Goal: Task Accomplishment & Management: Use online tool/utility

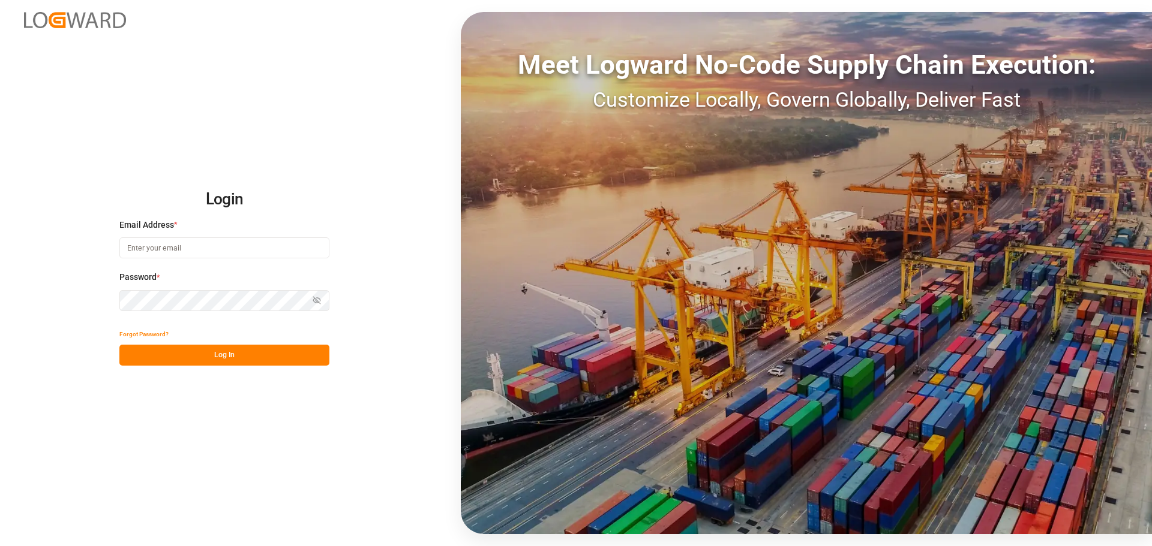
drag, startPoint x: 198, startPoint y: 249, endPoint x: 197, endPoint y: 239, distance: 9.7
click at [198, 248] on input at bounding box center [224, 248] width 210 height 21
type input "[PERSON_NAME][EMAIL_ADDRESS][PERSON_NAME][DOMAIN_NAME]"
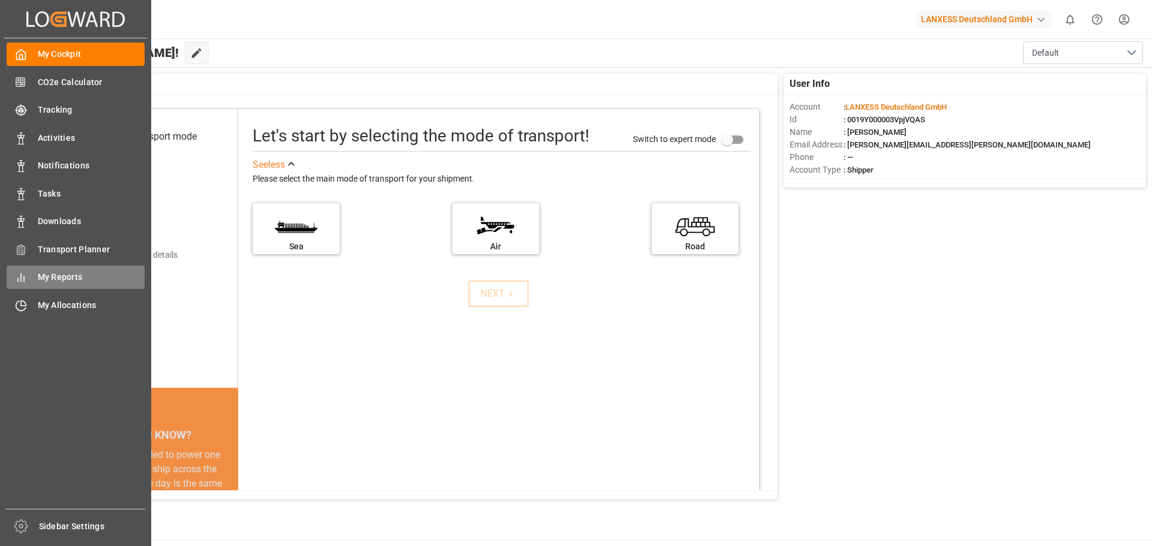
click at [38, 278] on span "My Reports" at bounding box center [91, 277] width 107 height 13
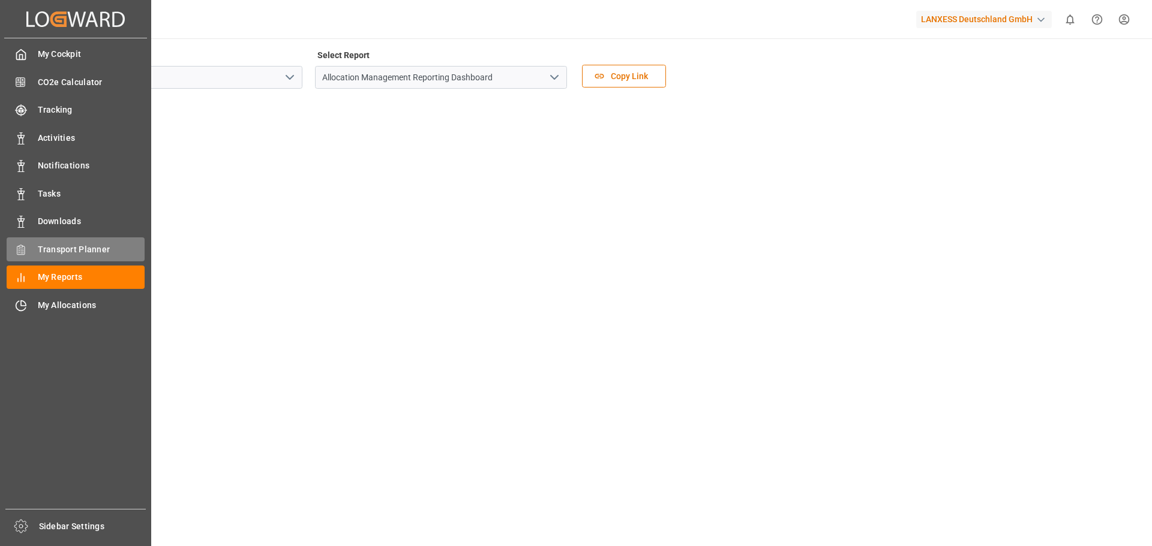
click at [51, 248] on span "Transport Planner" at bounding box center [91, 250] width 107 height 13
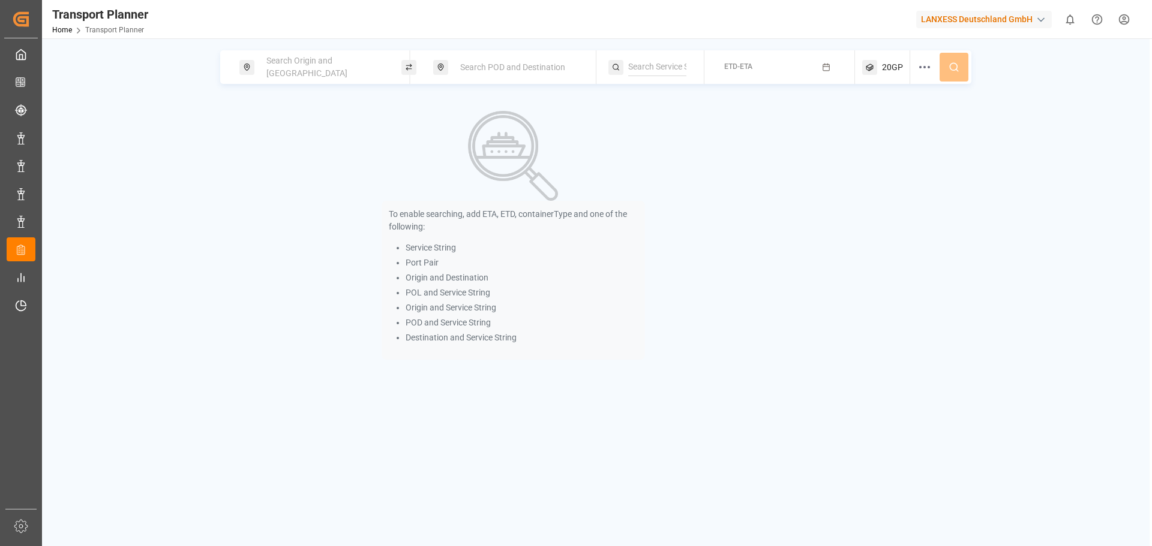
click at [296, 61] on div "Search Origin and [GEOGRAPHIC_DATA]" at bounding box center [324, 67] width 130 height 35
drag, startPoint x: 279, startPoint y: 152, endPoint x: 255, endPoint y: 143, distance: 25.4
click at [279, 154] on input at bounding box center [313, 163] width 121 height 18
drag, startPoint x: 286, startPoint y: 149, endPoint x: 235, endPoint y: 146, distance: 51.6
click at [235, 146] on body "Created by potrace 1.15, written by [PERSON_NAME] [DATE]-[DATE] Created by potr…" at bounding box center [576, 273] width 1152 height 546
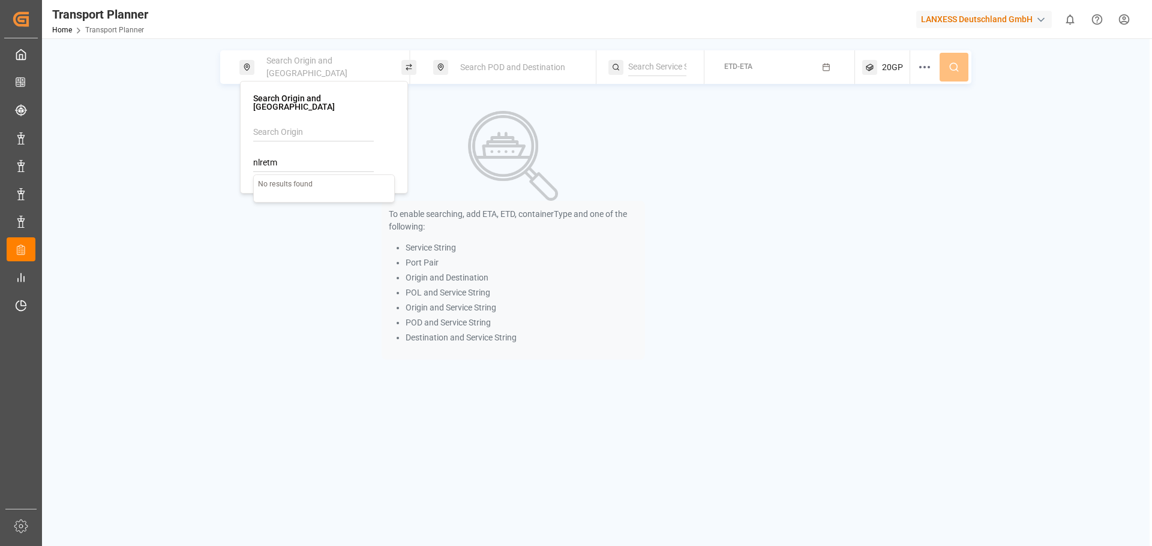
click at [274, 154] on input "nlretm" at bounding box center [313, 163] width 121 height 18
click at [301, 191] on b "NLRTM" at bounding box center [298, 196] width 29 height 10
type input "NLRTM"
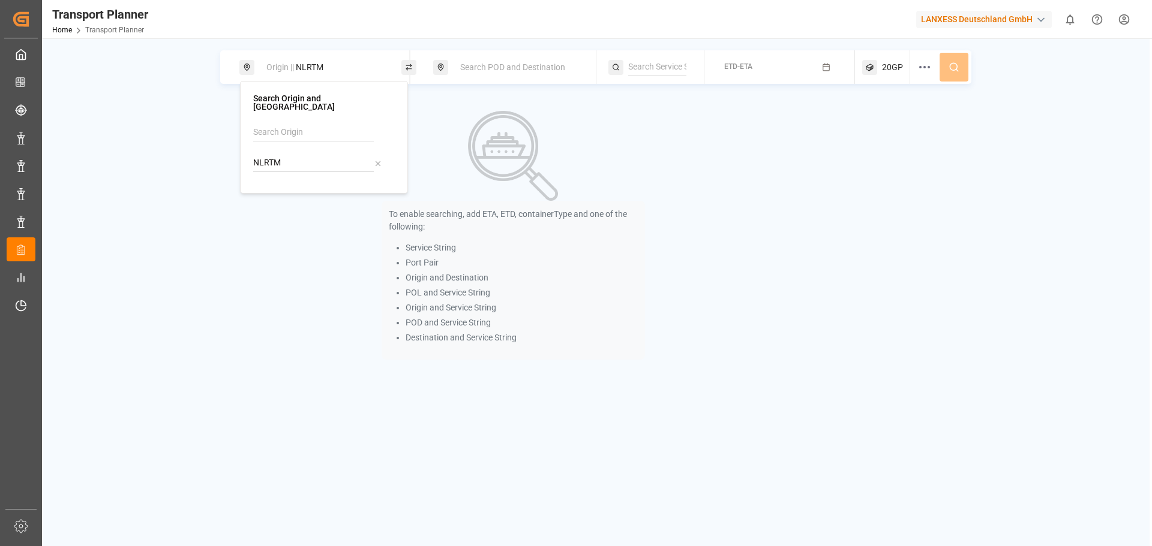
click at [497, 64] on span "Search POD and Destination" at bounding box center [512, 67] width 105 height 10
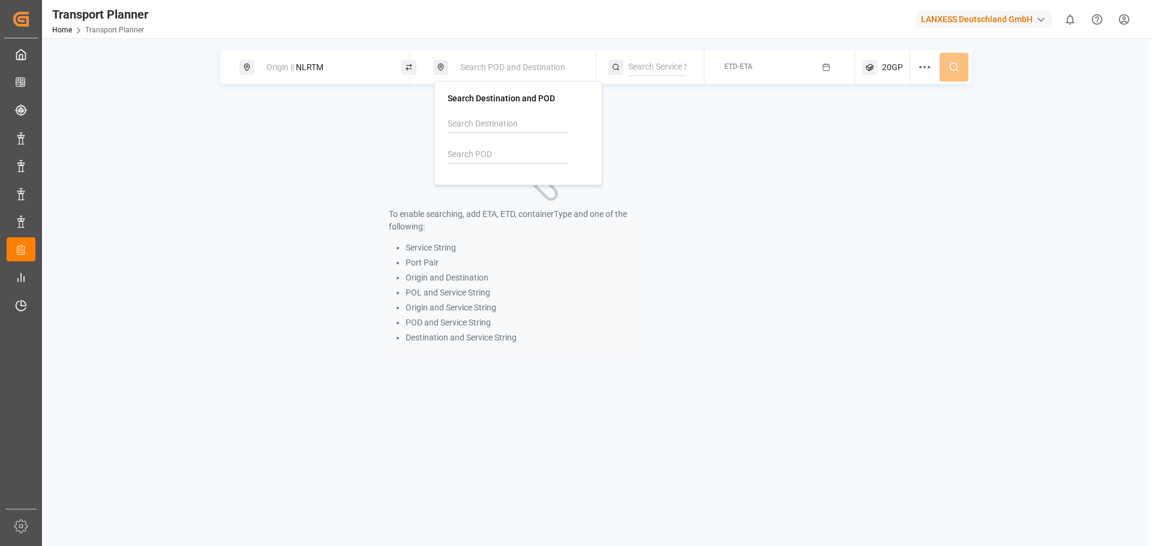
click at [484, 155] on input at bounding box center [507, 155] width 121 height 18
click at [510, 202] on div "[PERSON_NAME] ([PERSON_NAME])" at bounding box center [520, 206] width 116 height 25
type input "INNSA"
click at [764, 67] on button "ETD-ETA" at bounding box center [779, 67] width 136 height 23
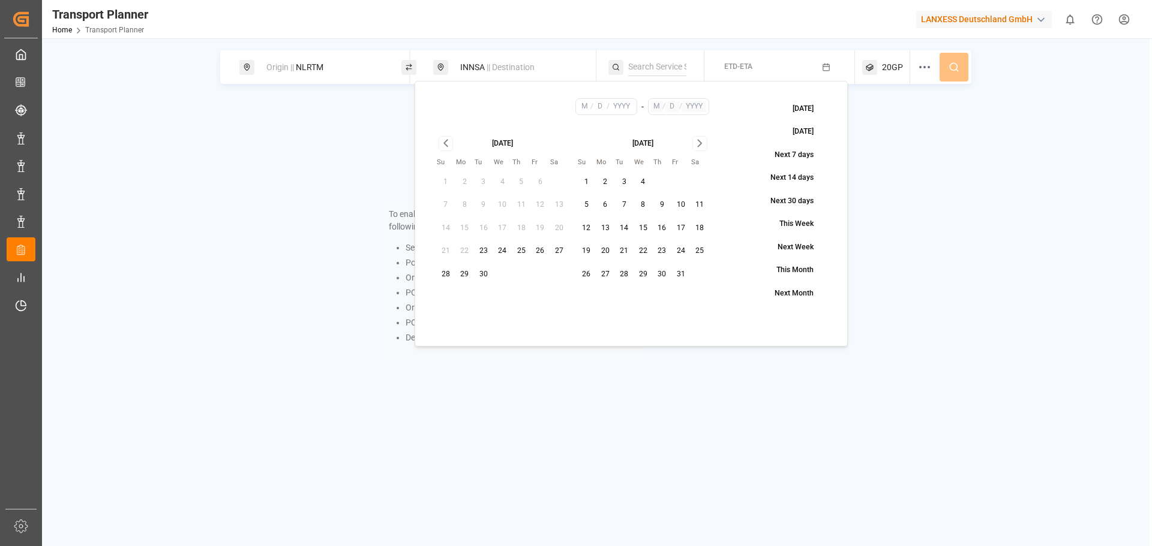
click at [640, 230] on button "15" at bounding box center [642, 228] width 19 height 19
type input "10"
type input "15"
type input "2025"
click at [700, 142] on icon "Go to next month" at bounding box center [700, 143] width 4 height 7
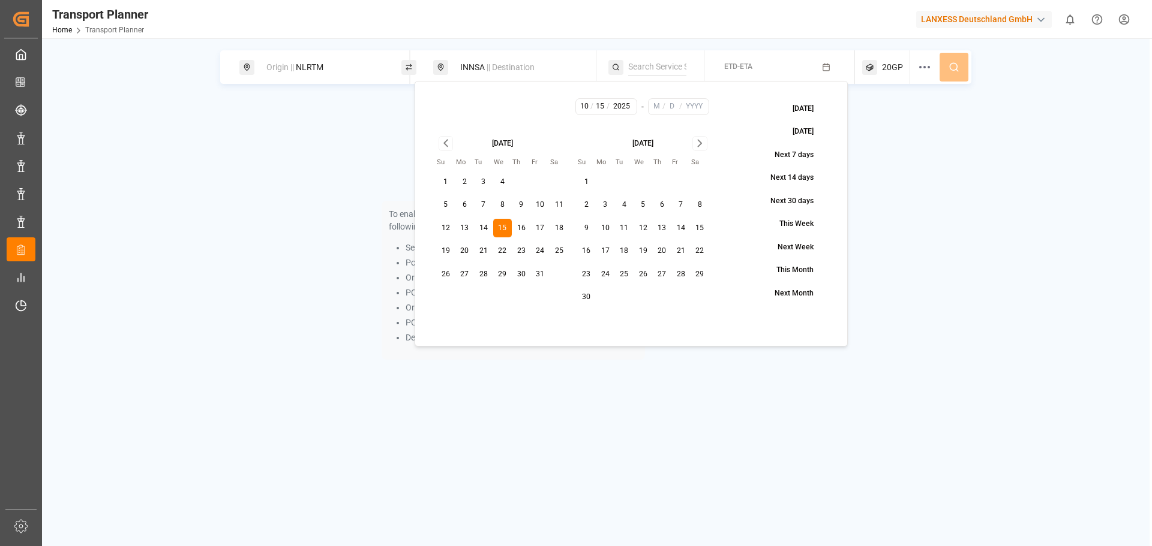
click at [700, 142] on icon "Go to next month" at bounding box center [700, 143] width 4 height 7
click at [646, 275] on button "31" at bounding box center [642, 274] width 19 height 19
type input "12"
type input "31"
type input "2025"
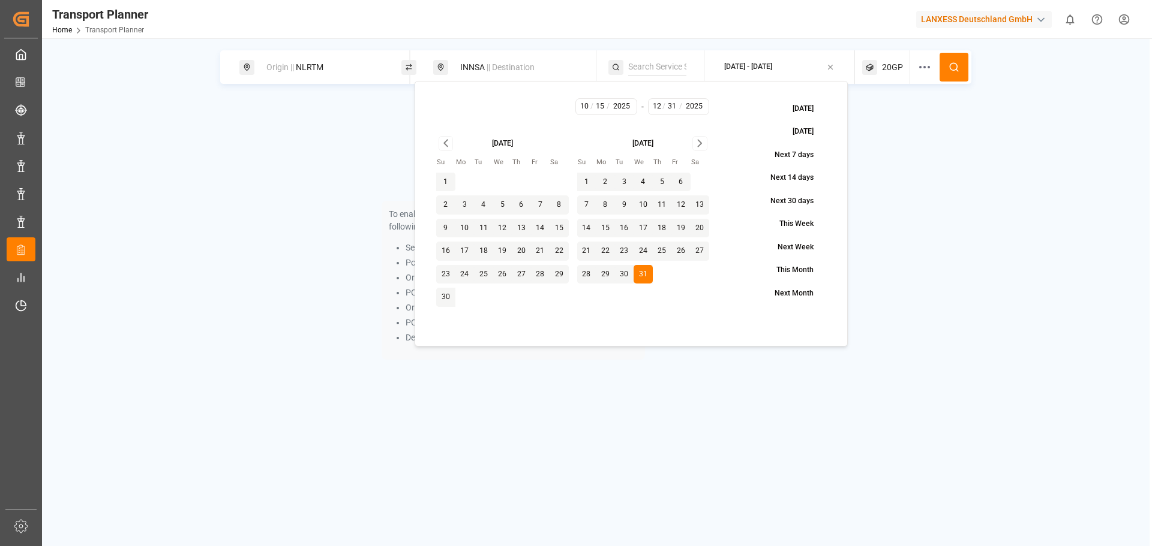
click at [641, 275] on button "31" at bounding box center [642, 274] width 19 height 19
type input "12"
type input "31"
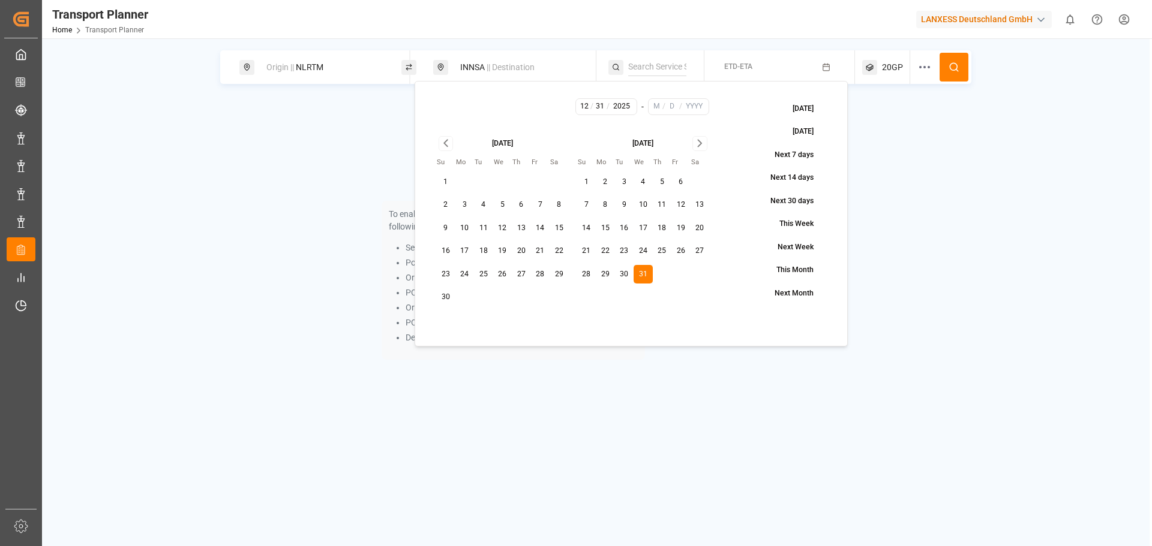
click at [663, 249] on button "25" at bounding box center [662, 251] width 19 height 19
type input "25"
type input "12"
type input "31"
type input "2025"
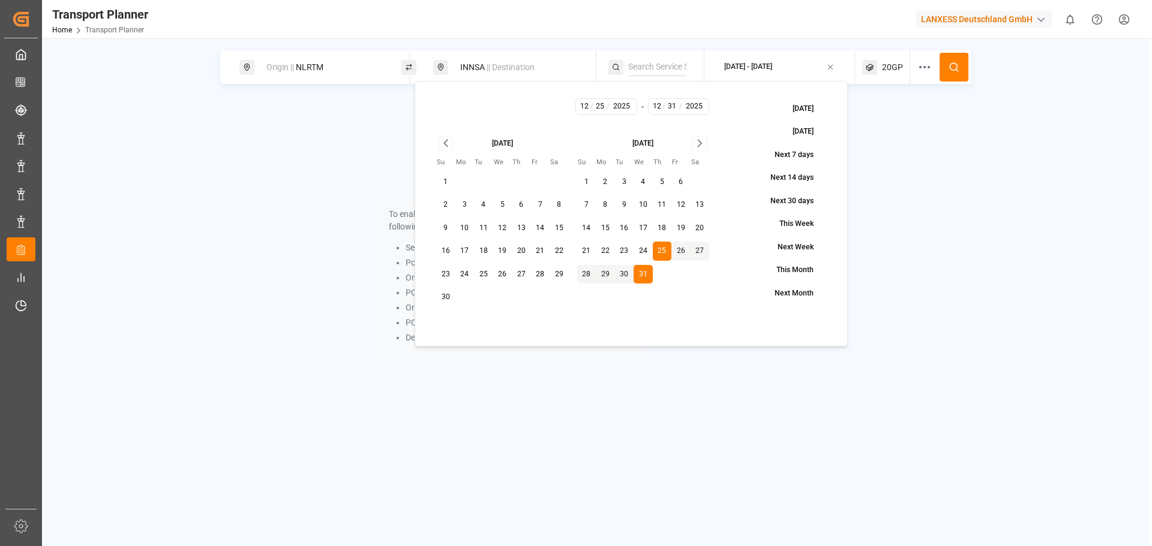
click at [445, 138] on icon "Go to previous month" at bounding box center [446, 143] width 14 height 14
click at [642, 228] on button "15" at bounding box center [642, 228] width 19 height 19
type input "10"
type input "15"
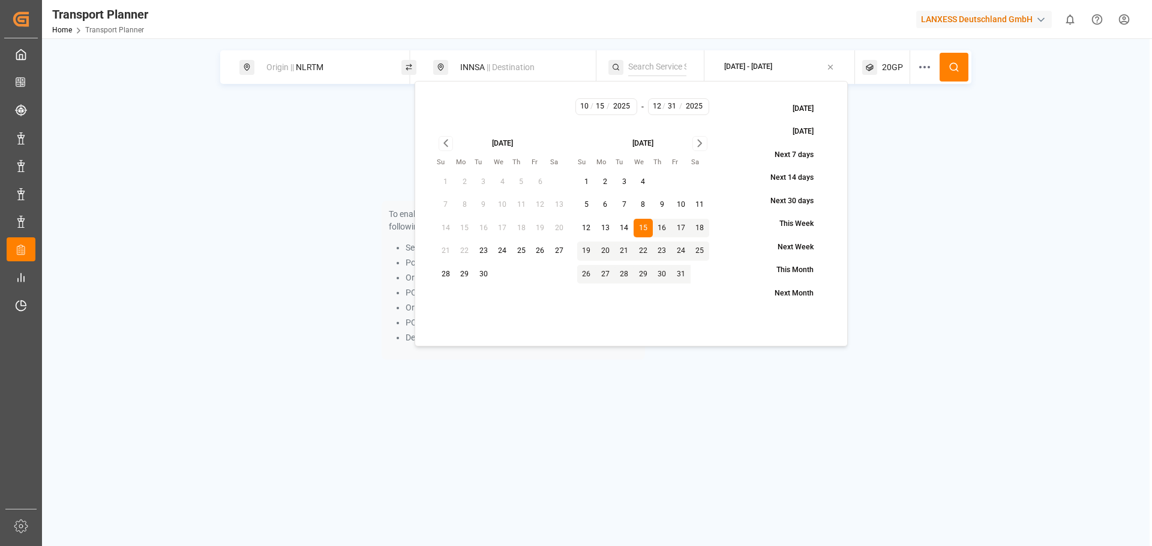
click at [693, 138] on icon "Go to next month" at bounding box center [700, 143] width 14 height 14
click at [696, 137] on icon "Go to next month" at bounding box center [700, 143] width 14 height 14
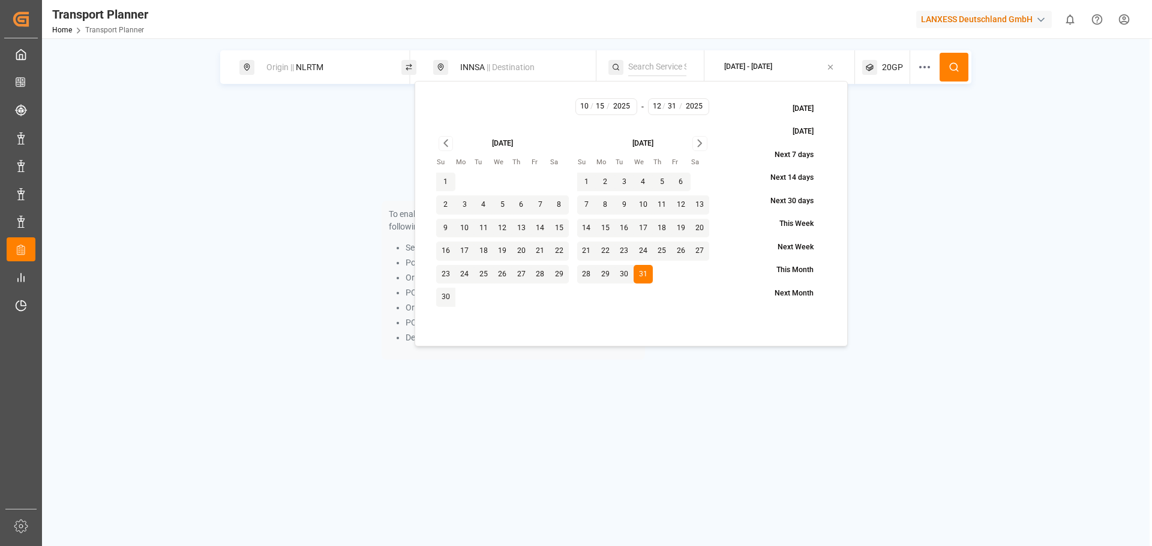
click at [638, 247] on button "24" at bounding box center [642, 251] width 19 height 19
type input "24"
click at [954, 71] on icon at bounding box center [953, 67] width 11 height 11
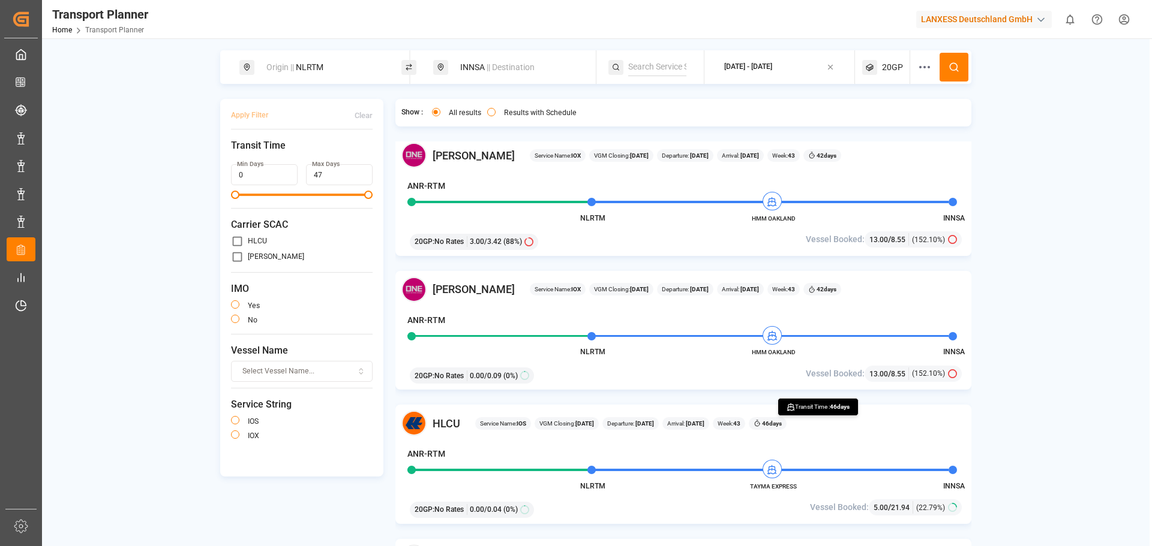
scroll to position [540, 0]
drag, startPoint x: 1121, startPoint y: 545, endPoint x: 1123, endPoint y: 551, distance: 6.8
click at [1123, 546] on html "Created by potrace 1.15, written by [PERSON_NAME] [DATE]-[DATE] Created by potr…" at bounding box center [576, 273] width 1152 height 546
drag, startPoint x: 752, startPoint y: 221, endPoint x: 803, endPoint y: 222, distance: 50.4
click at [803, 222] on span "HMM OAKLAND" at bounding box center [773, 219] width 66 height 9
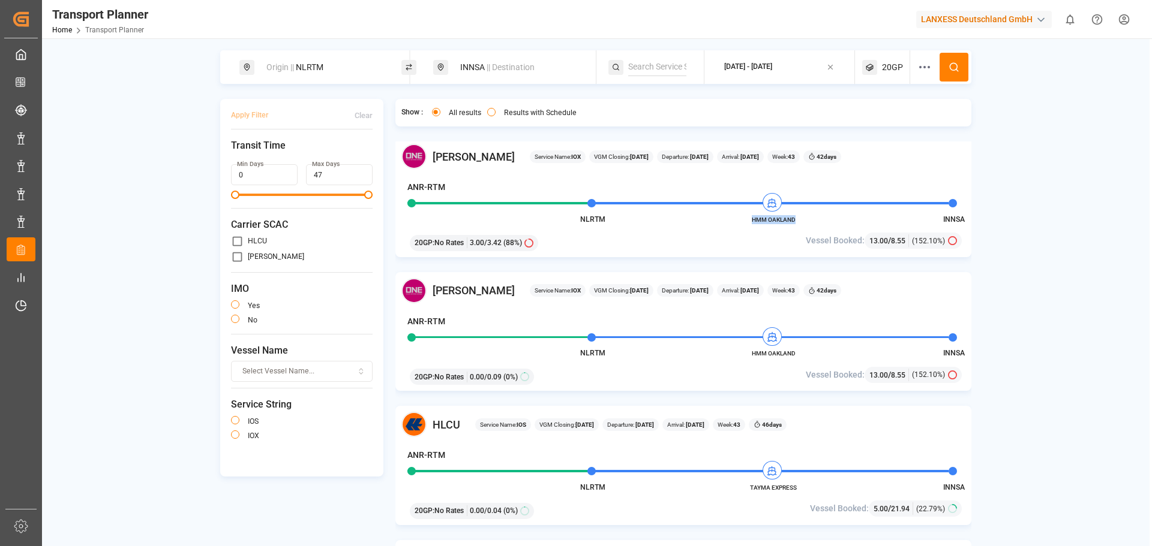
copy span "HMM OAKLAND"
click at [337, 70] on div "Origin || NLRTM" at bounding box center [324, 67] width 130 height 22
drag, startPoint x: 292, startPoint y: 156, endPoint x: 243, endPoint y: 154, distance: 48.6
click at [243, 154] on div "Search Origin and POL NLRTM" at bounding box center [324, 137] width 168 height 113
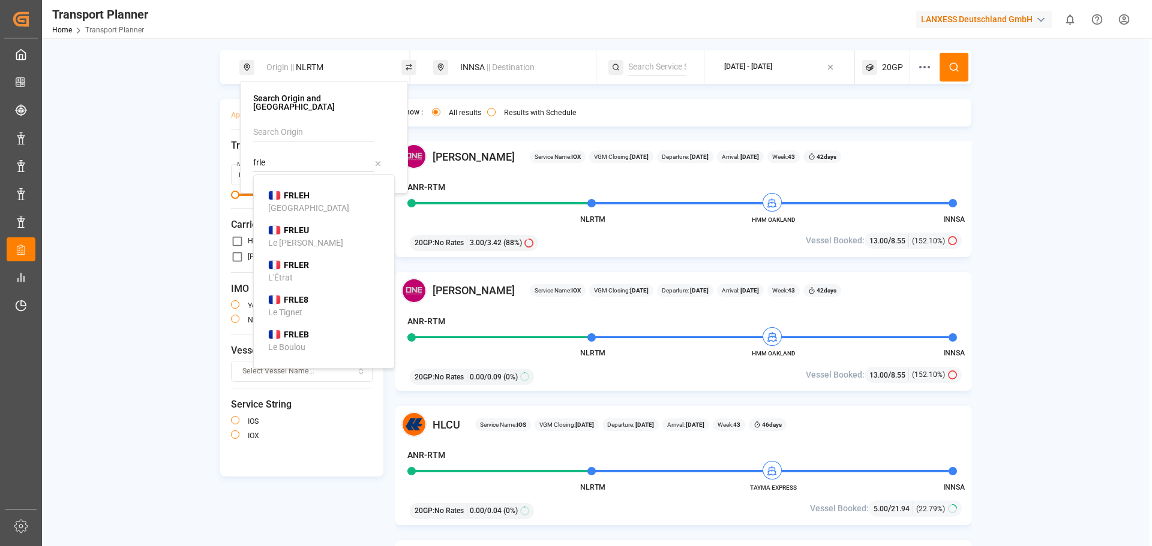
click at [307, 202] on div "FRLEH [GEOGRAPHIC_DATA]" at bounding box center [326, 202] width 116 height 25
type input "FRLEH"
click at [506, 79] on div "INNSA || Destination" at bounding box center [514, 67] width 162 height 34
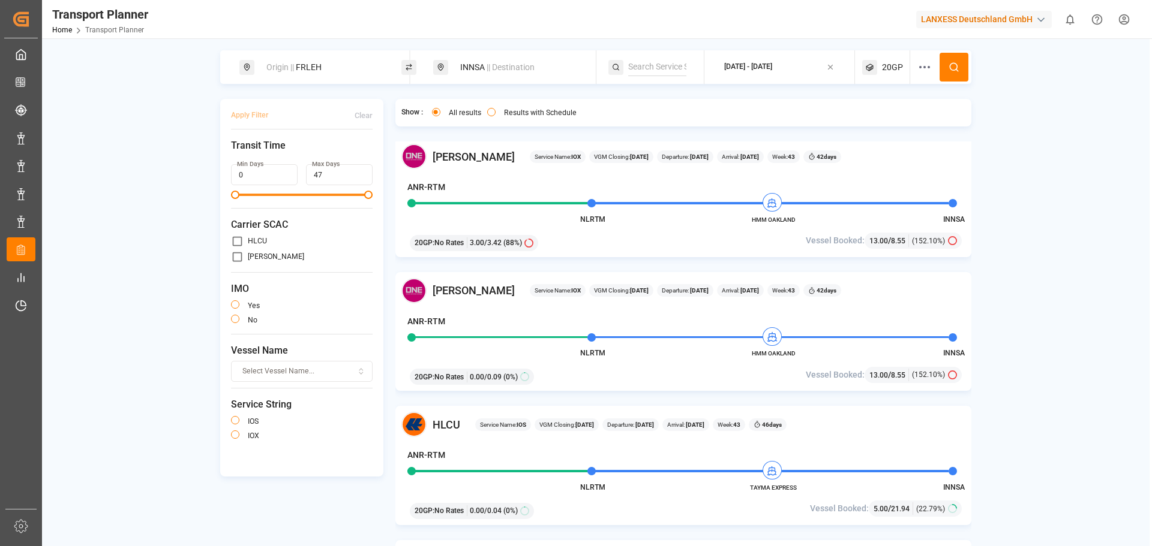
click at [504, 75] on div "INNSA || Destination" at bounding box center [518, 67] width 130 height 22
drag, startPoint x: 486, startPoint y: 152, endPoint x: 441, endPoint y: 151, distance: 45.0
click at [441, 151] on div "Search Destination and POD INNSA" at bounding box center [518, 133] width 168 height 104
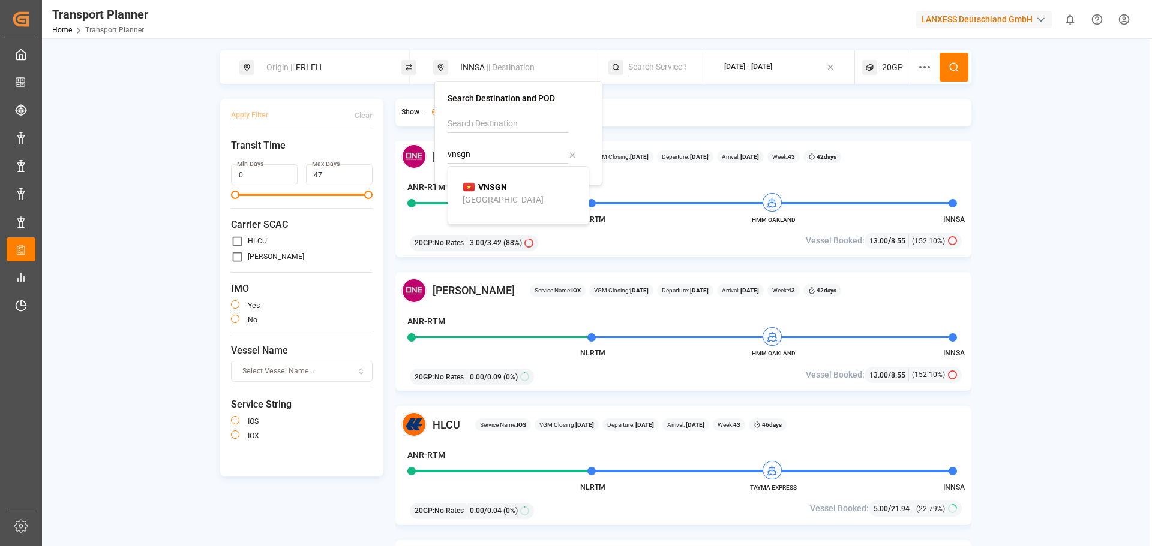
click at [513, 196] on div "[GEOGRAPHIC_DATA]" at bounding box center [502, 200] width 81 height 13
type input "VNSGN"
click at [899, 71] on span "20GP" at bounding box center [892, 67] width 21 height 13
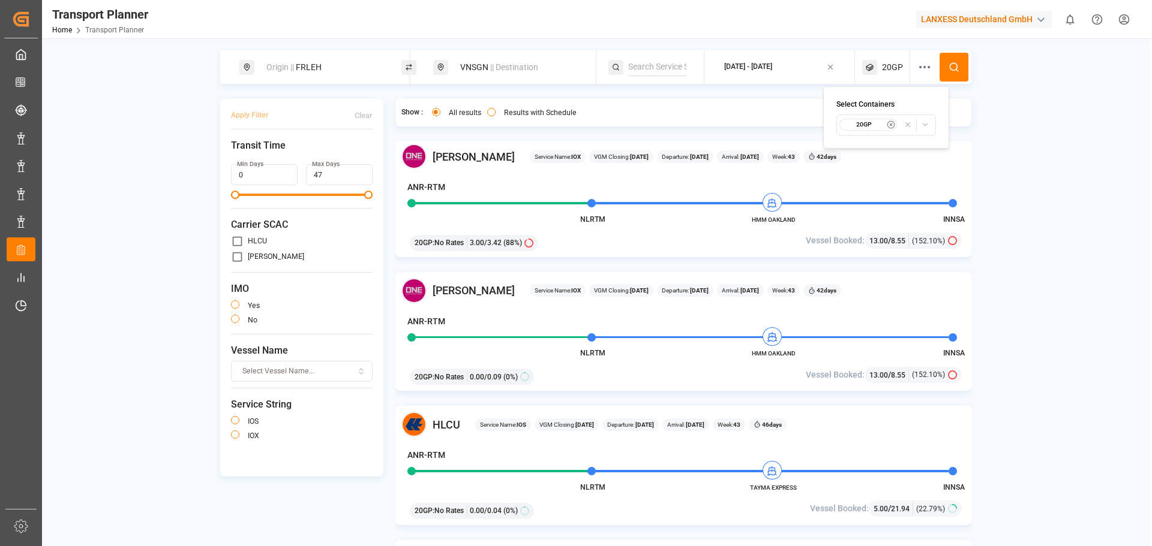
click at [871, 122] on small "20GP" at bounding box center [864, 125] width 42 height 8
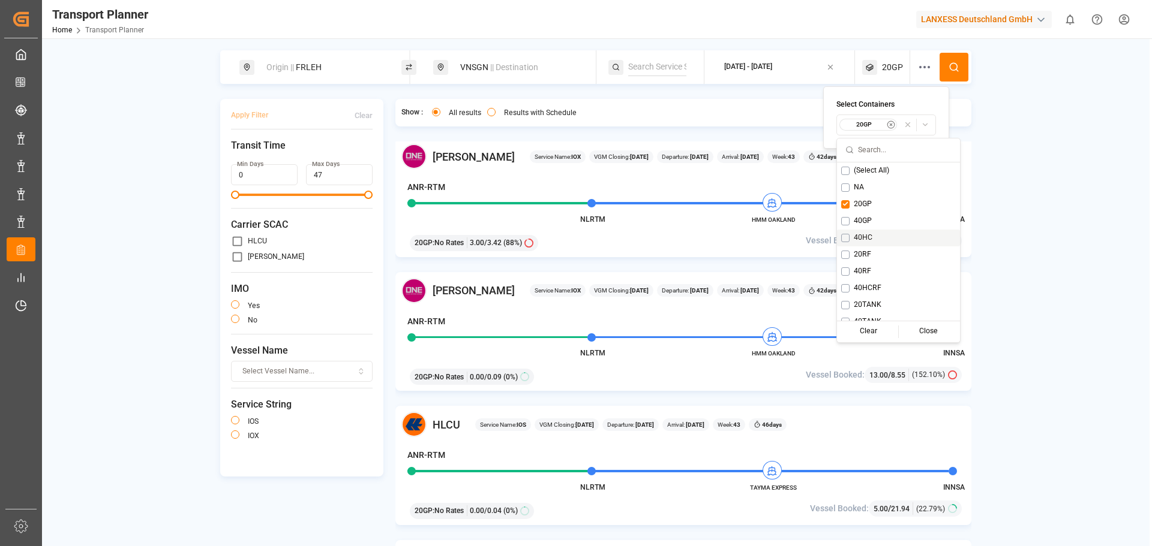
click at [849, 240] on button "Suggestions" at bounding box center [845, 238] width 8 height 8
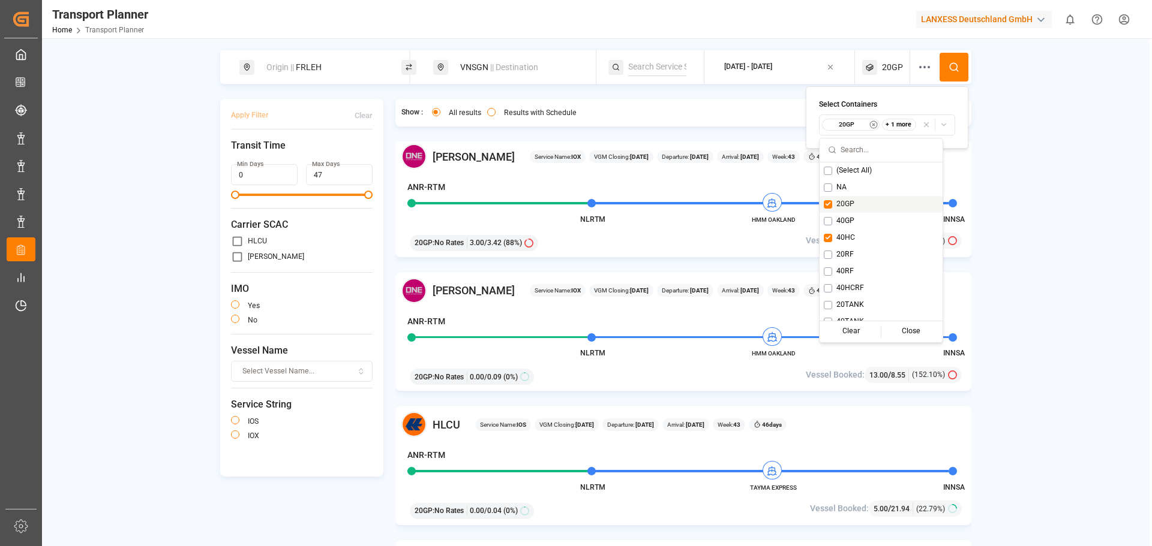
click at [839, 206] on span "20GP" at bounding box center [845, 204] width 18 height 11
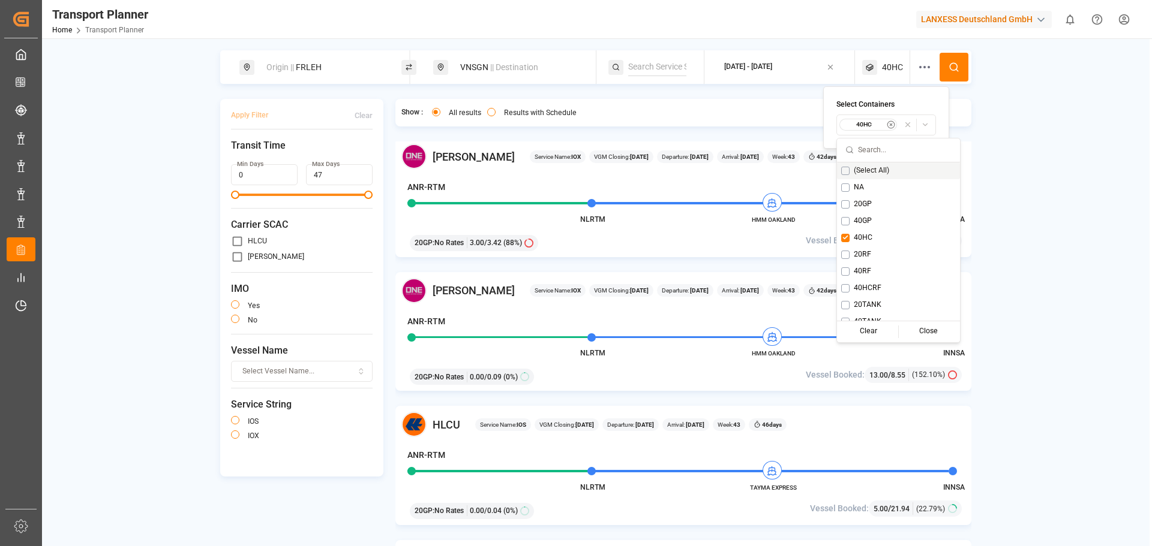
click at [954, 66] on icon at bounding box center [953, 67] width 11 height 11
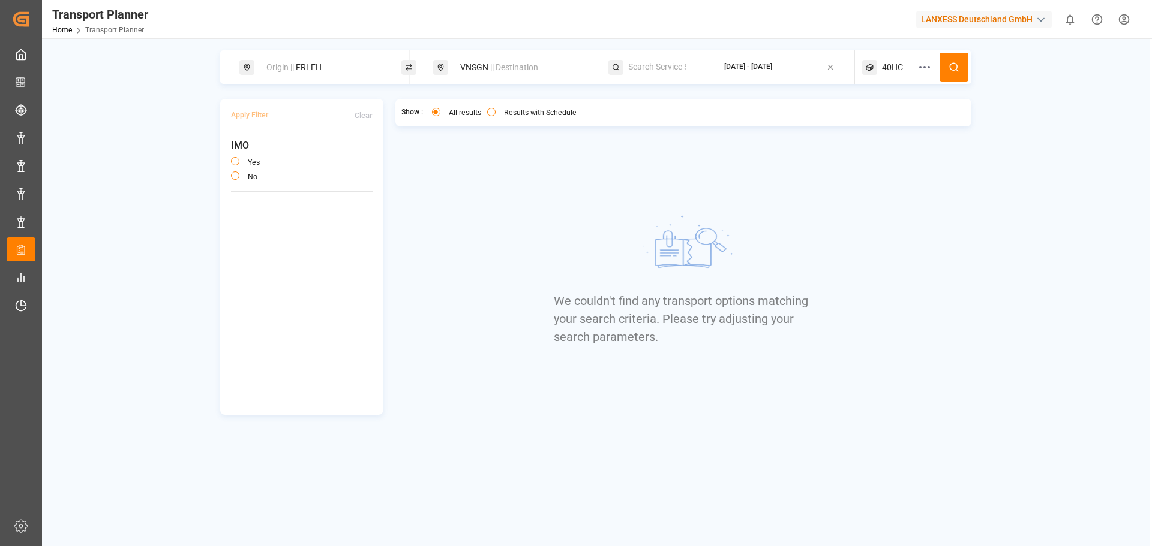
click at [344, 70] on div "Origin || FRLEH" at bounding box center [324, 67] width 130 height 22
drag, startPoint x: 312, startPoint y: 164, endPoint x: 256, endPoint y: 154, distance: 56.7
click at [256, 154] on div "FRLEH" at bounding box center [324, 152] width 142 height 57
drag, startPoint x: 290, startPoint y: 153, endPoint x: 224, endPoint y: 148, distance: 66.8
click at [224, 148] on body "Created by potrace 1.15, written by [PERSON_NAME] [DATE]-[DATE] Created by potr…" at bounding box center [576, 273] width 1152 height 546
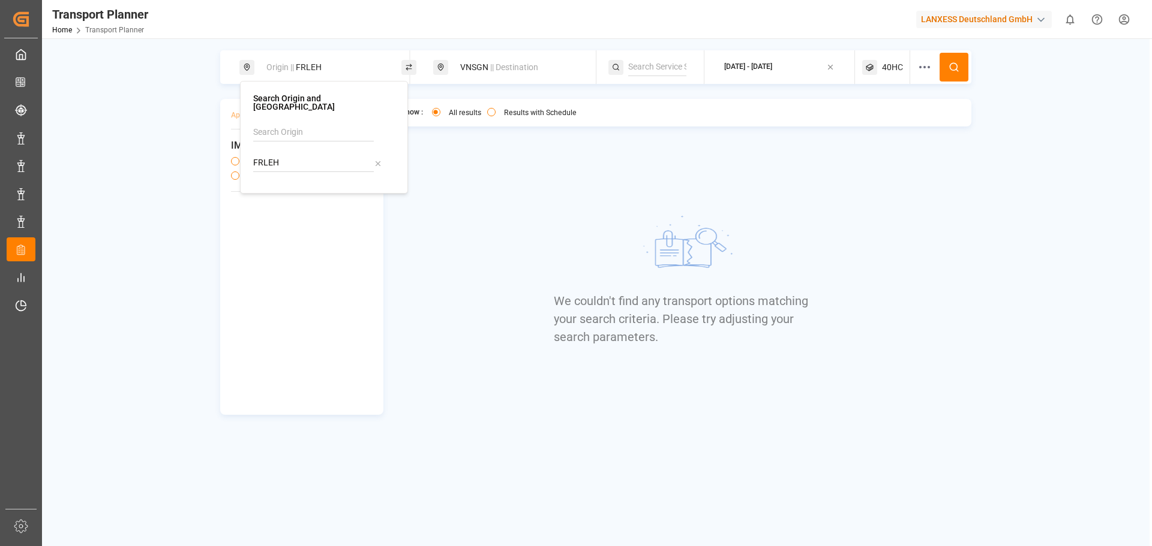
drag, startPoint x: 287, startPoint y: 157, endPoint x: 250, endPoint y: 152, distance: 38.2
click at [250, 152] on div "Search Origin and POL FRLEH" at bounding box center [324, 137] width 168 height 113
click at [345, 200] on div "NLRTM [GEOGRAPHIC_DATA]" at bounding box center [326, 202] width 116 height 25
type input "NLRTM"
drag, startPoint x: 490, startPoint y: 57, endPoint x: 489, endPoint y: 74, distance: 17.4
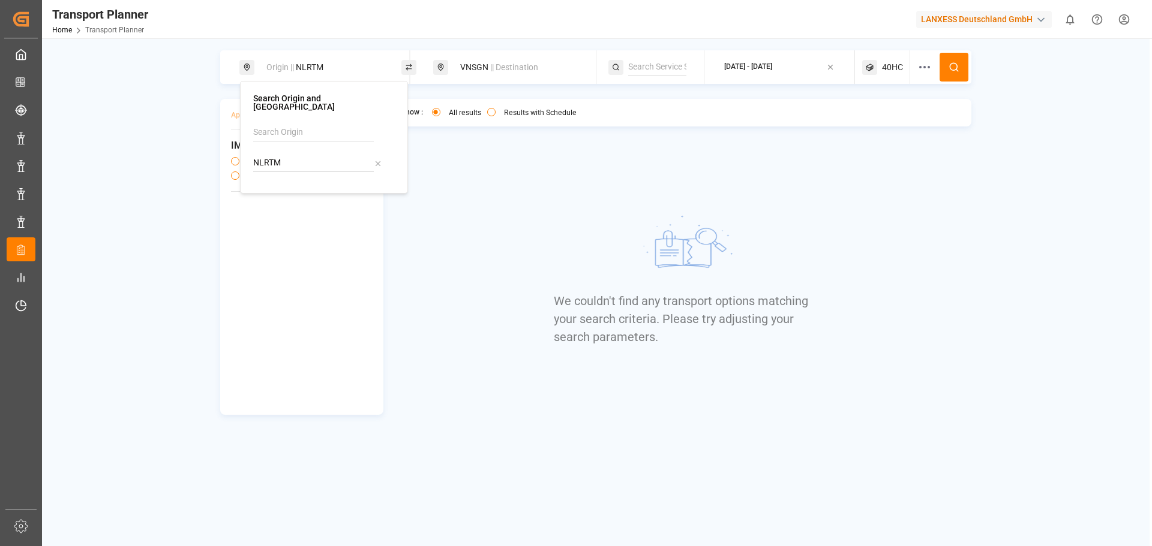
click at [491, 57] on div "VNSGN || Destination" at bounding box center [518, 67] width 130 height 22
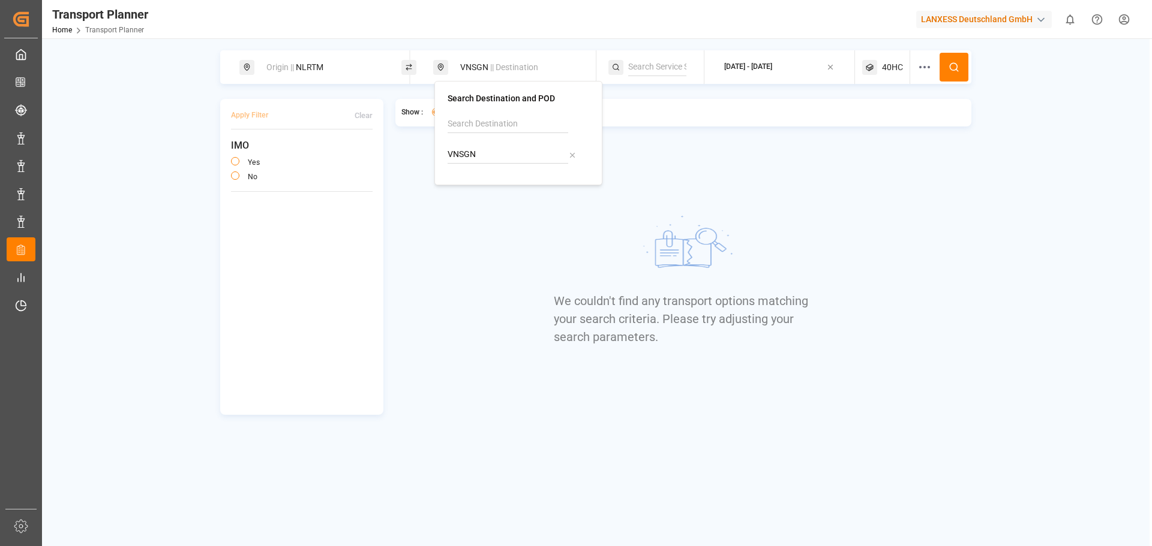
drag, startPoint x: 483, startPoint y: 155, endPoint x: 447, endPoint y: 152, distance: 36.1
click at [447, 152] on div "Search Destination and POD VNSGN" at bounding box center [518, 133] width 168 height 104
click at [495, 198] on div "[GEOGRAPHIC_DATA]" at bounding box center [502, 200] width 81 height 13
type input "INVTZ"
click at [894, 74] on div "40HC" at bounding box center [886, 67] width 48 height 34
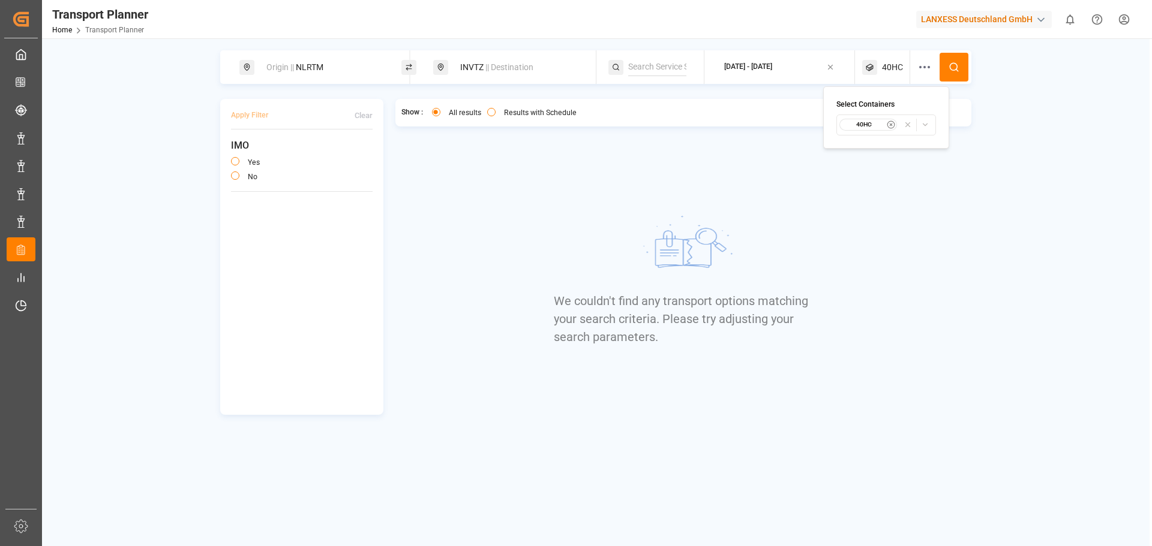
click at [874, 122] on small "40HC" at bounding box center [864, 125] width 42 height 8
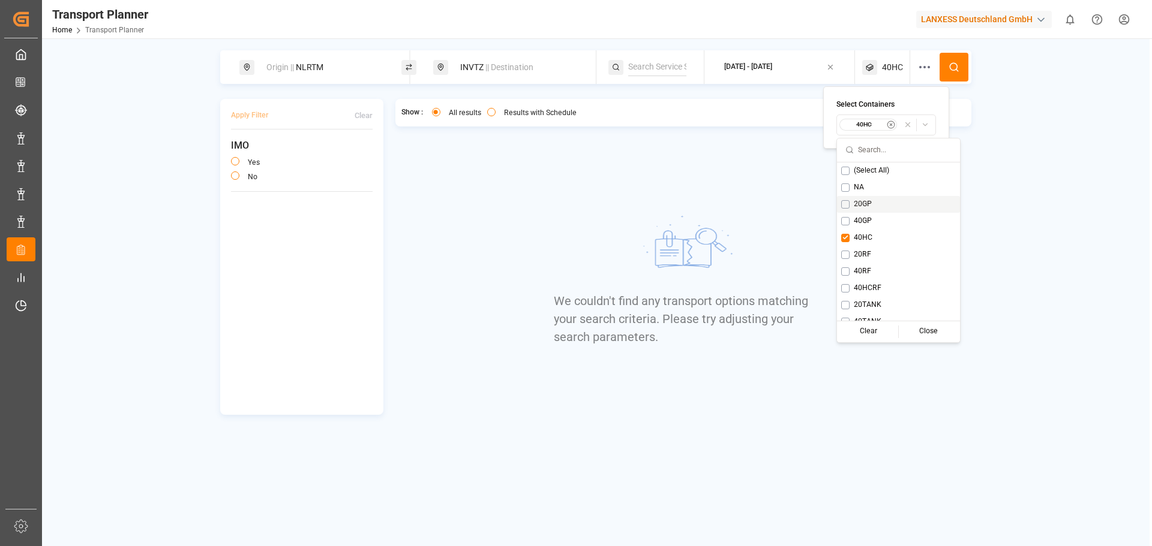
click at [850, 201] on div "20GP" at bounding box center [898, 204] width 123 height 17
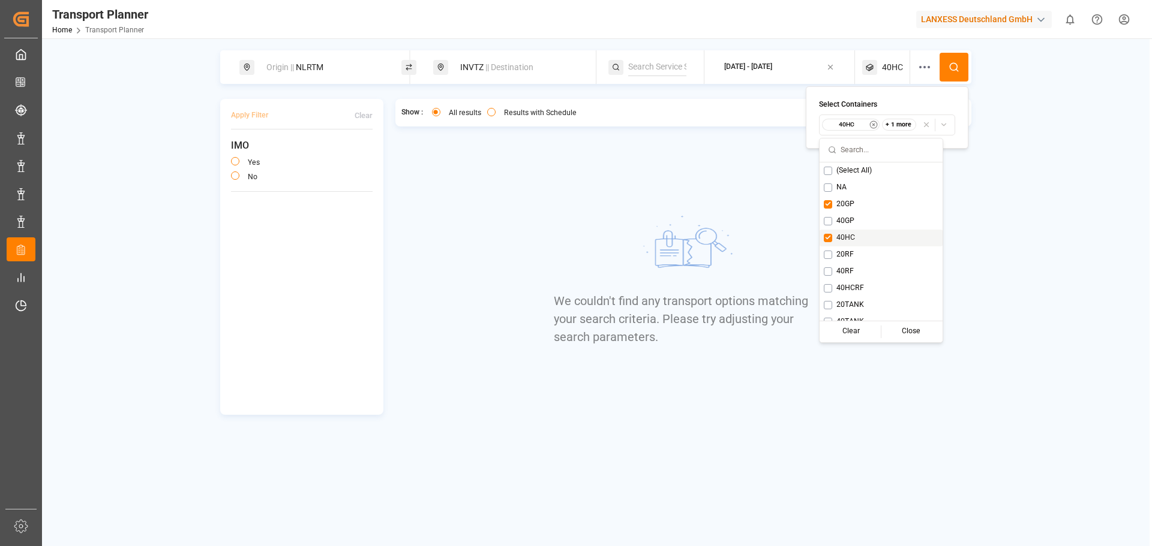
drag, startPoint x: 831, startPoint y: 236, endPoint x: 872, endPoint y: 214, distance: 47.0
click at [830, 236] on button "Suggestions" at bounding box center [828, 238] width 8 height 8
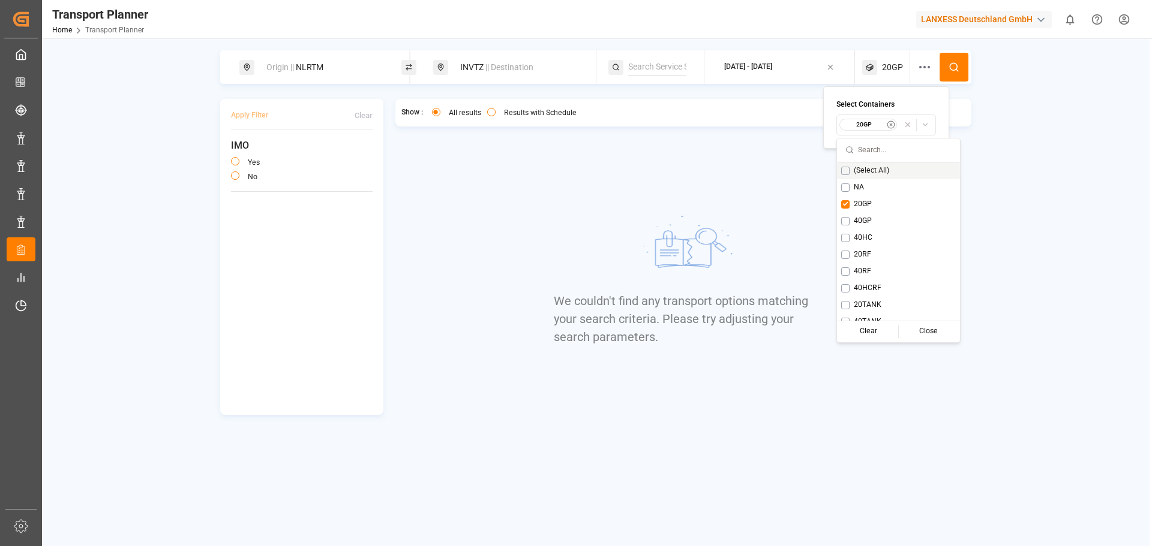
click at [962, 71] on button at bounding box center [953, 67] width 29 height 29
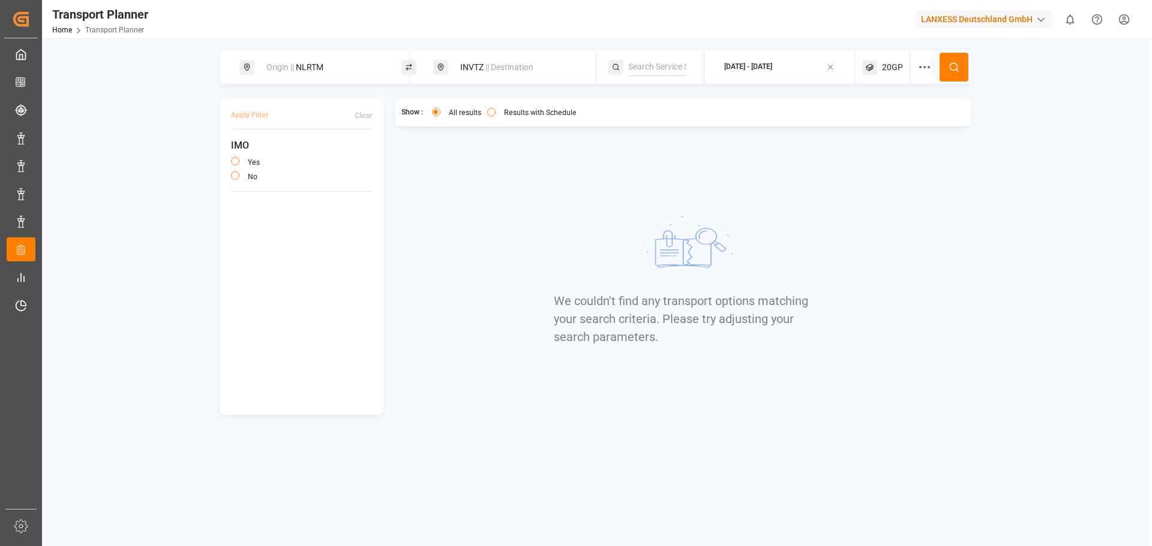
click at [341, 69] on div "Origin || NLRTM" at bounding box center [324, 67] width 130 height 22
drag, startPoint x: 305, startPoint y: 152, endPoint x: 251, endPoint y: 152, distance: 54.6
click at [251, 152] on div "Search Origin and POL NLRTM" at bounding box center [324, 137] width 168 height 113
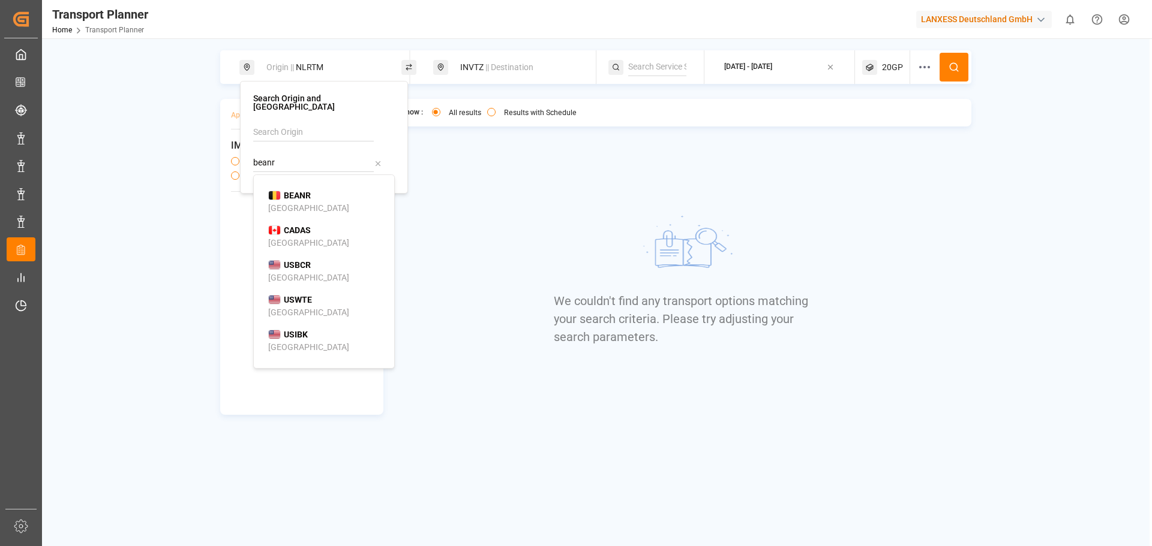
click at [291, 191] on b "BEANR" at bounding box center [297, 196] width 27 height 10
type input "BEANR"
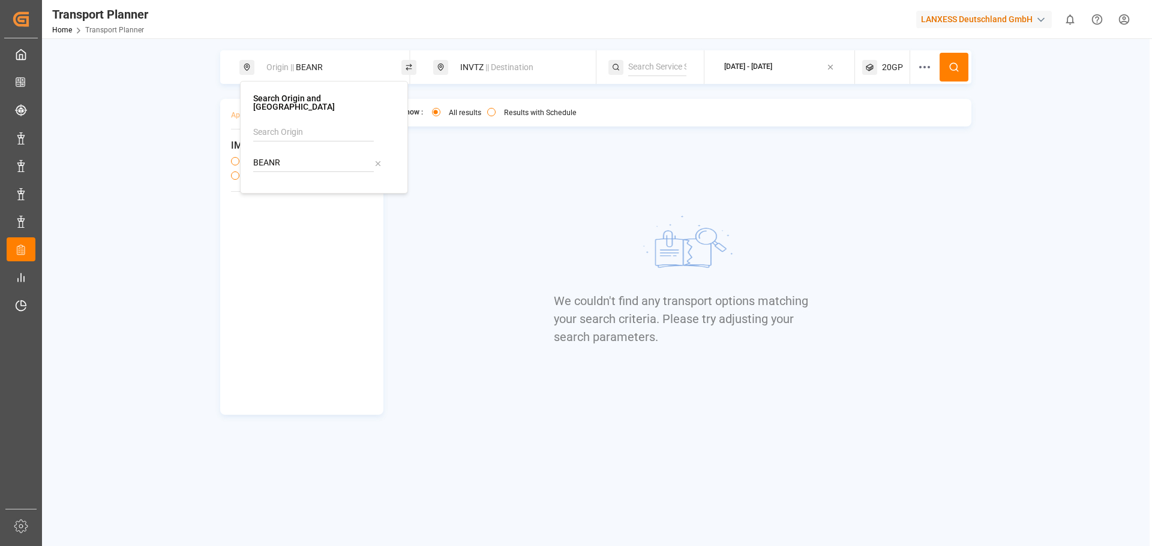
click at [937, 69] on div at bounding box center [928, 67] width 22 height 34
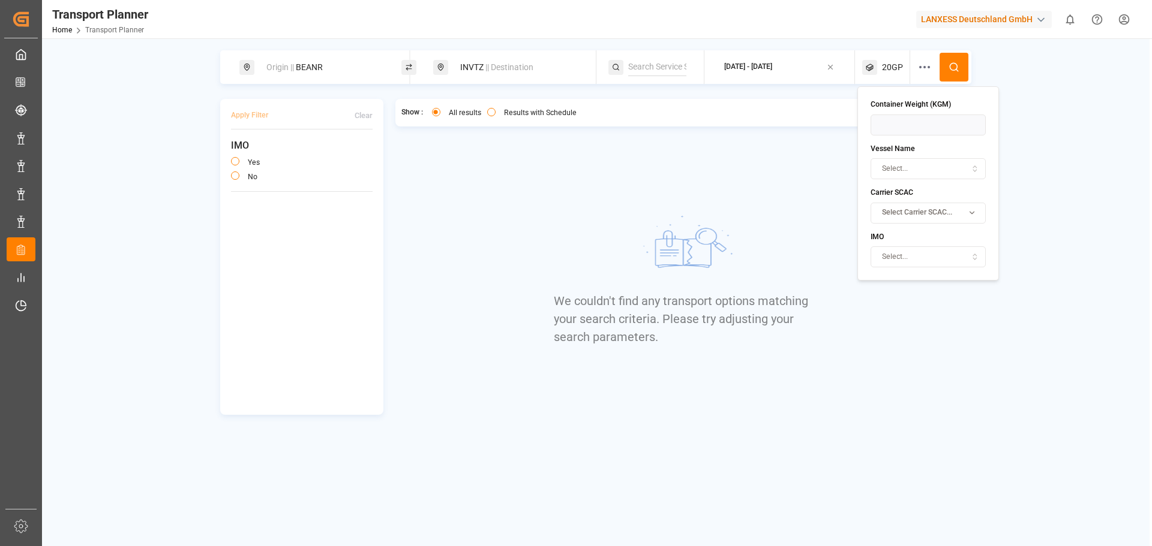
click at [948, 69] on button at bounding box center [953, 67] width 29 height 29
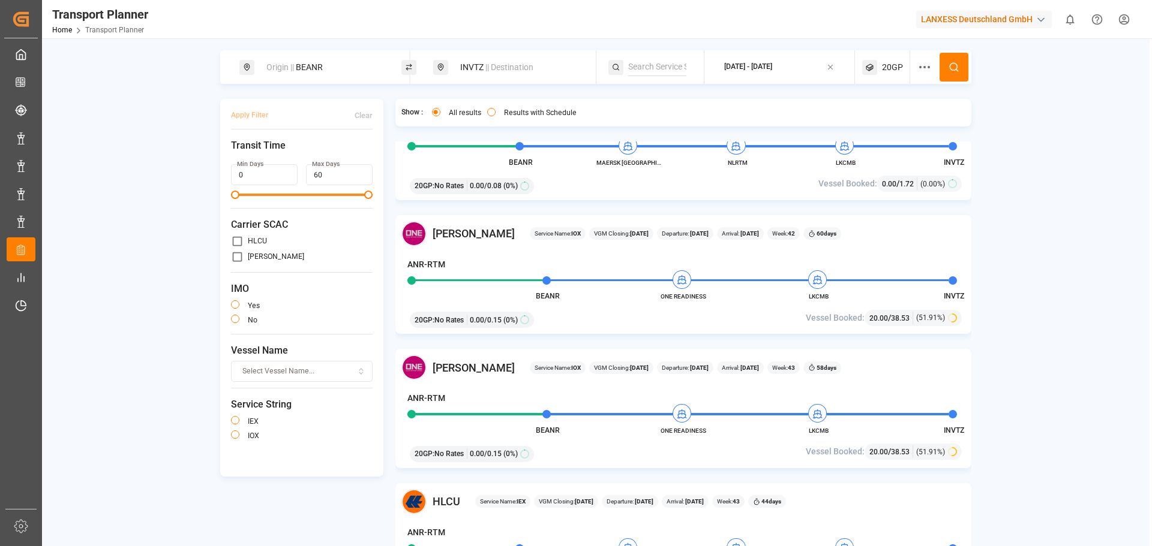
scroll to position [60, 0]
click at [476, 68] on div "INVTZ || Destination" at bounding box center [518, 67] width 130 height 22
drag, startPoint x: 476, startPoint y: 160, endPoint x: 438, endPoint y: 161, distance: 37.8
click at [438, 161] on div "Search Destination and POD INVTZ" at bounding box center [518, 133] width 168 height 104
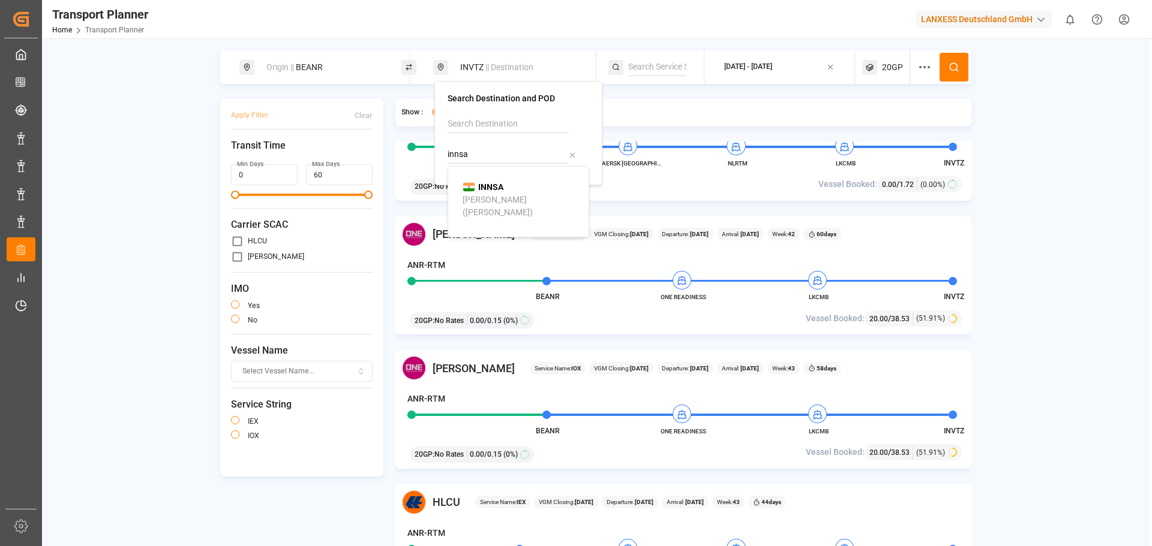
click at [490, 186] on b "INNSA" at bounding box center [490, 187] width 25 height 10
type input "INNSA"
click at [488, 155] on input "INNSA" at bounding box center [507, 155] width 121 height 18
click at [951, 70] on circle at bounding box center [953, 66] width 7 height 7
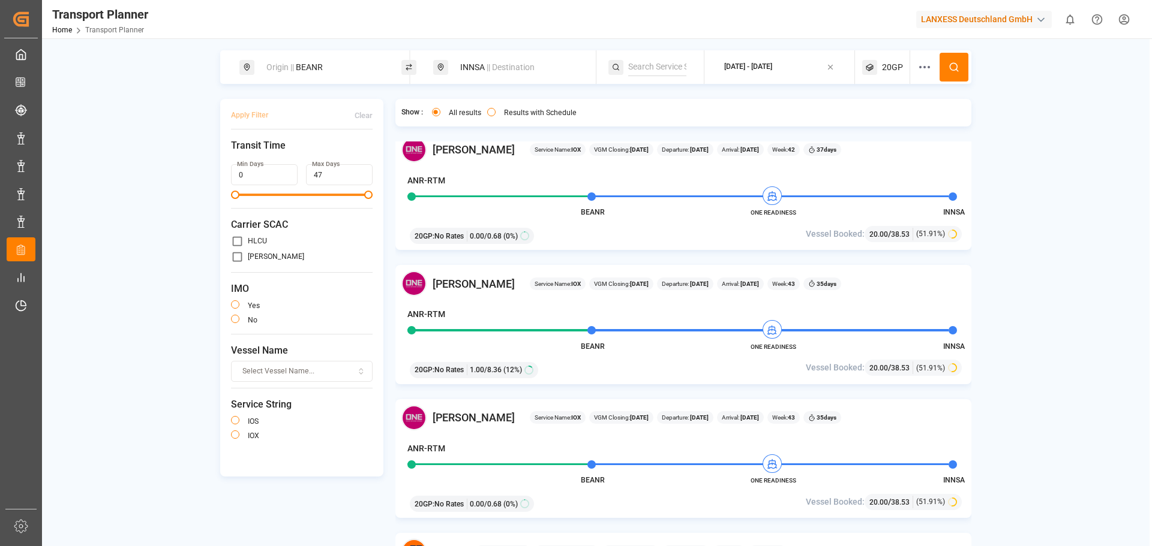
scroll to position [420, 0]
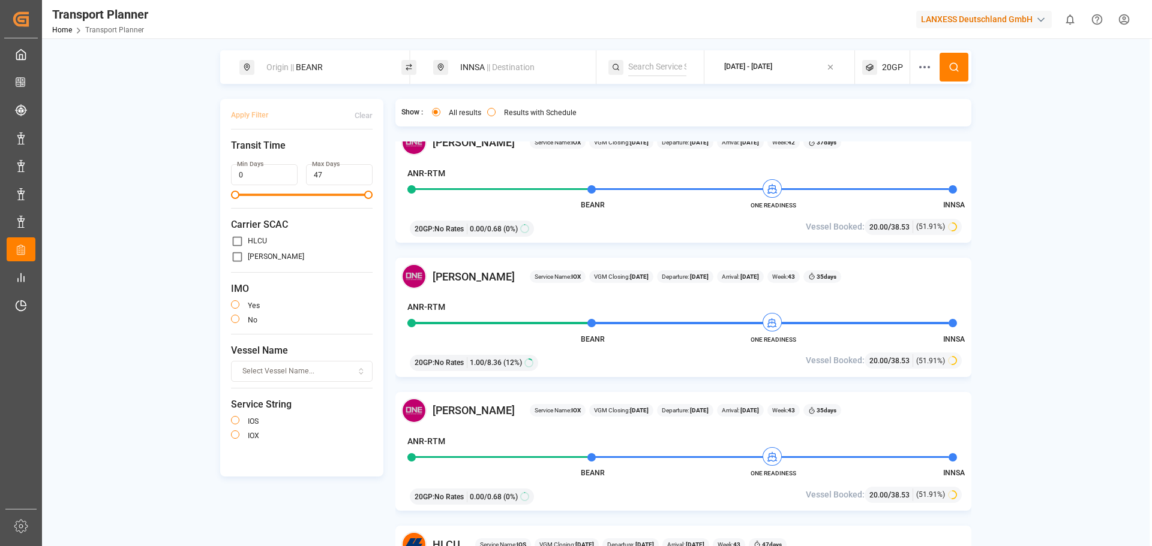
click at [238, 256] on input "primary checkbox" at bounding box center [237, 257] width 13 height 13
checkbox input "true"
click at [235, 319] on button "button" at bounding box center [235, 319] width 8 height 8
click at [257, 114] on button "Apply Filter" at bounding box center [249, 115] width 37 height 21
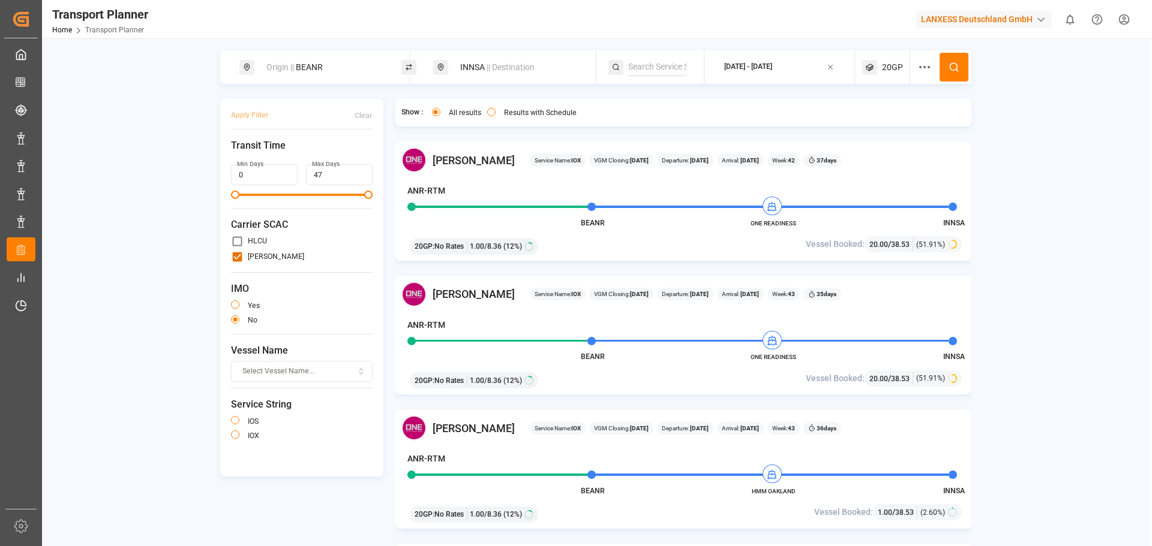
scroll to position [180, 0]
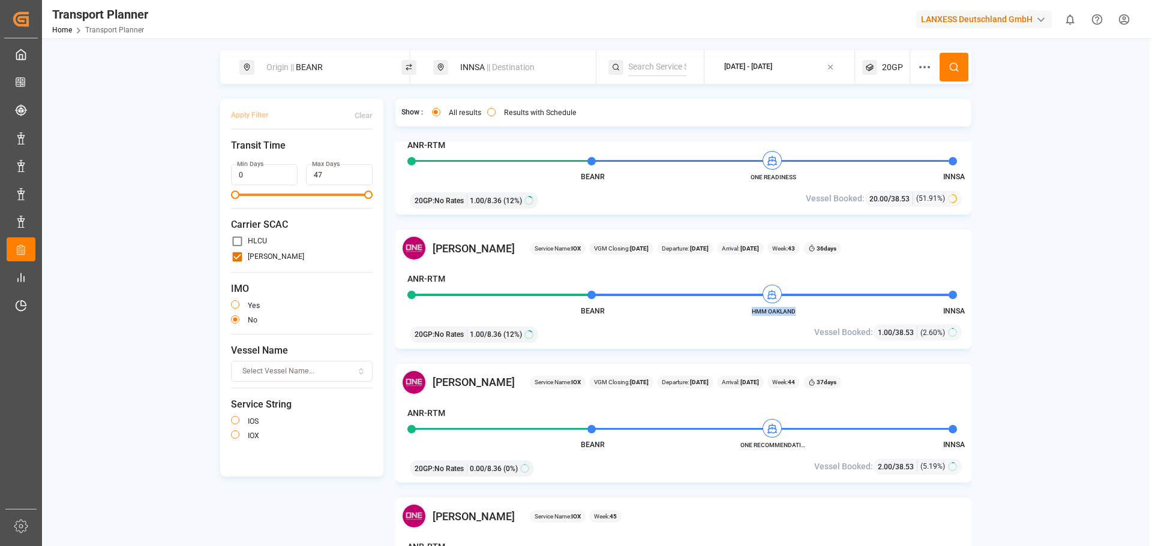
drag, startPoint x: 798, startPoint y: 311, endPoint x: 752, endPoint y: 314, distance: 45.7
click at [752, 314] on span "HMM OAKLAND" at bounding box center [773, 311] width 66 height 9
copy span "HMM OAKLAND"
click at [355, 77] on div "Origin || BEANR" at bounding box center [324, 67] width 130 height 22
drag, startPoint x: 295, startPoint y: 154, endPoint x: 244, endPoint y: 136, distance: 54.1
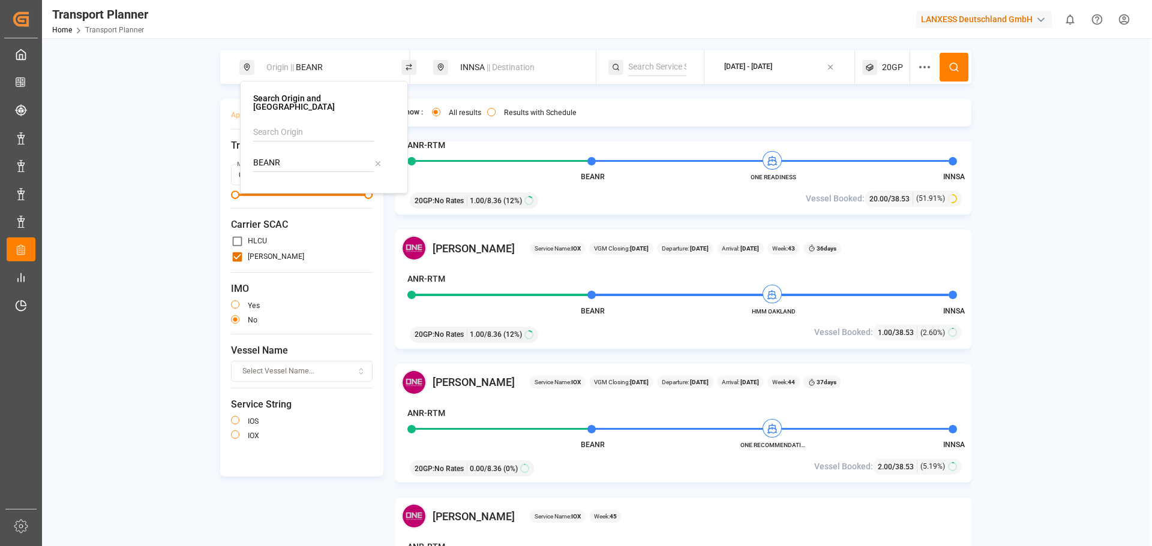
click at [247, 142] on div "Search Origin and POL BEANR" at bounding box center [324, 137] width 168 height 113
click at [277, 124] on input at bounding box center [313, 133] width 121 height 18
click at [295, 154] on li "[GEOGRAPHIC_DATA]" at bounding box center [327, 165] width 136 height 22
click at [274, 160] on span "[GEOGRAPHIC_DATA]" at bounding box center [308, 165] width 81 height 10
type input "[GEOGRAPHIC_DATA]"
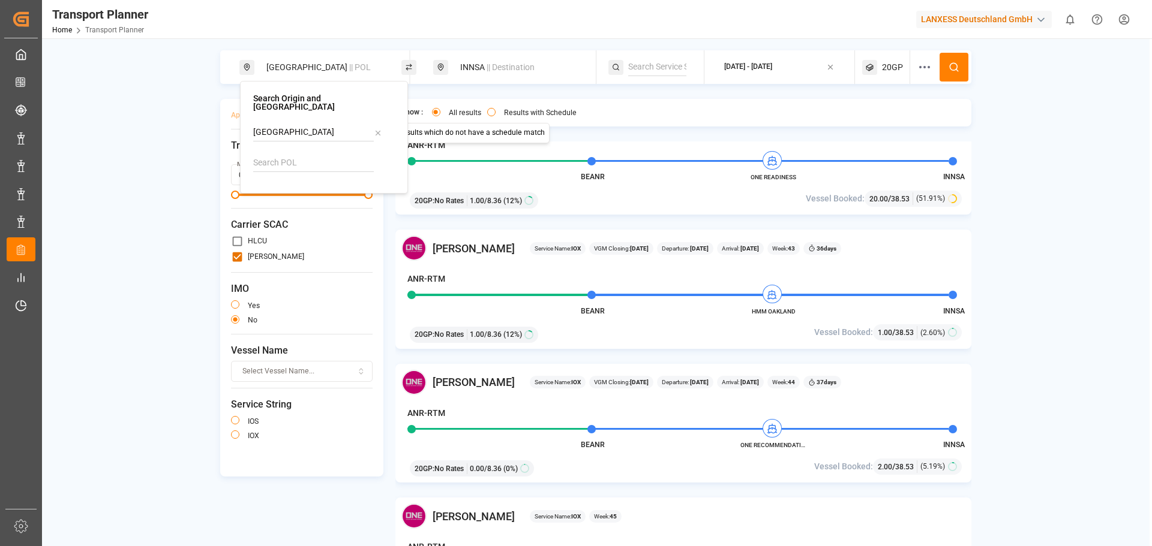
click at [492, 77] on div "INNSA || Destination" at bounding box center [518, 67] width 130 height 22
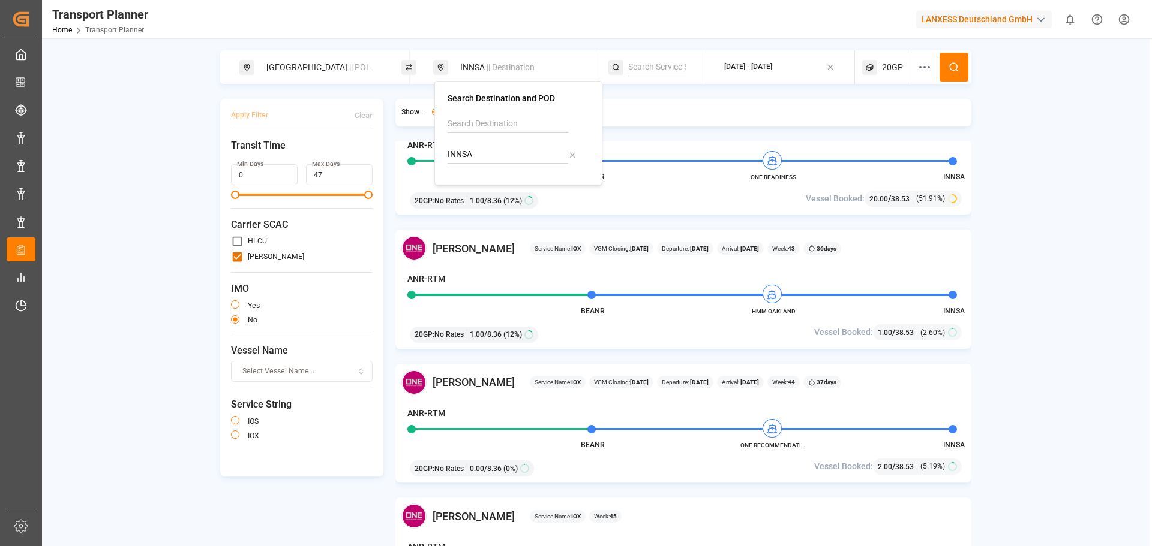
drag, startPoint x: 473, startPoint y: 157, endPoint x: 444, endPoint y: 157, distance: 28.2
click at [444, 157] on div "Search Destination and POD INNSA" at bounding box center [518, 133] width 168 height 104
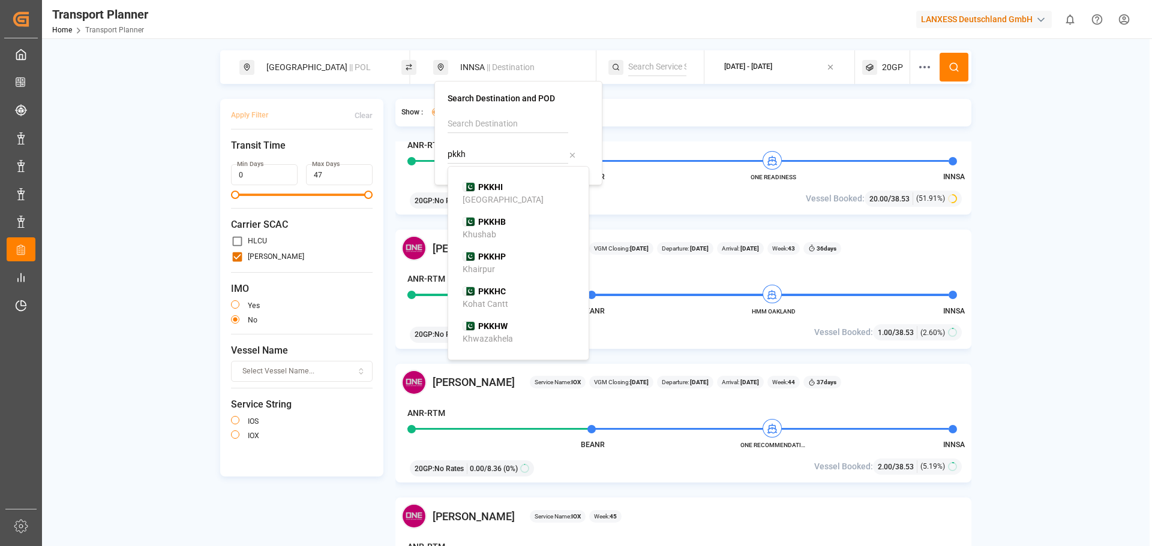
click at [486, 201] on div "[GEOGRAPHIC_DATA]" at bounding box center [502, 200] width 81 height 13
type input "PKKHI"
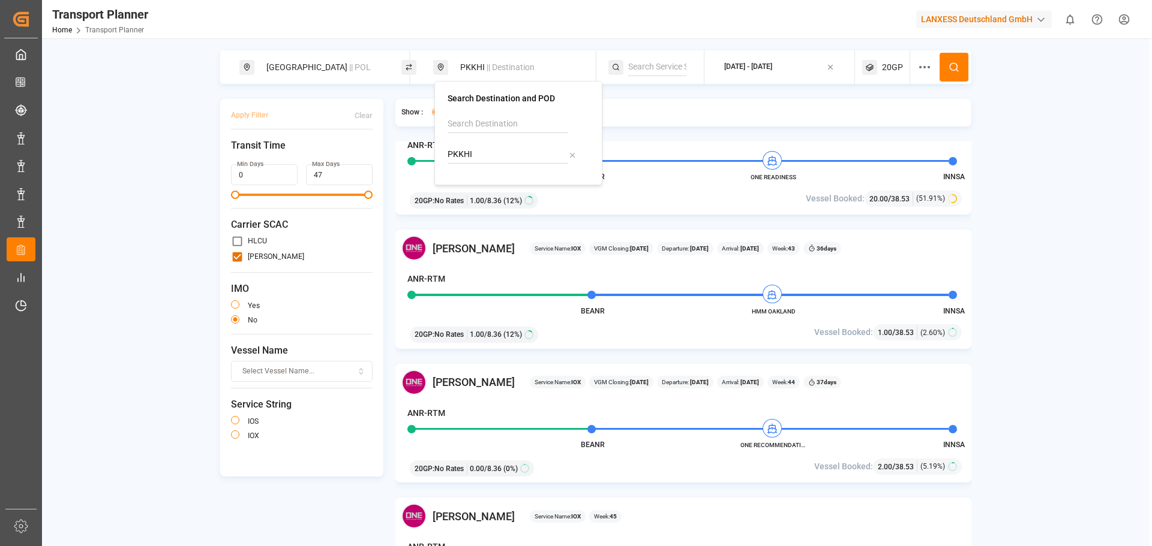
click at [887, 70] on span "20GP" at bounding box center [892, 67] width 21 height 13
click at [870, 127] on small "20GP" at bounding box center [864, 125] width 42 height 8
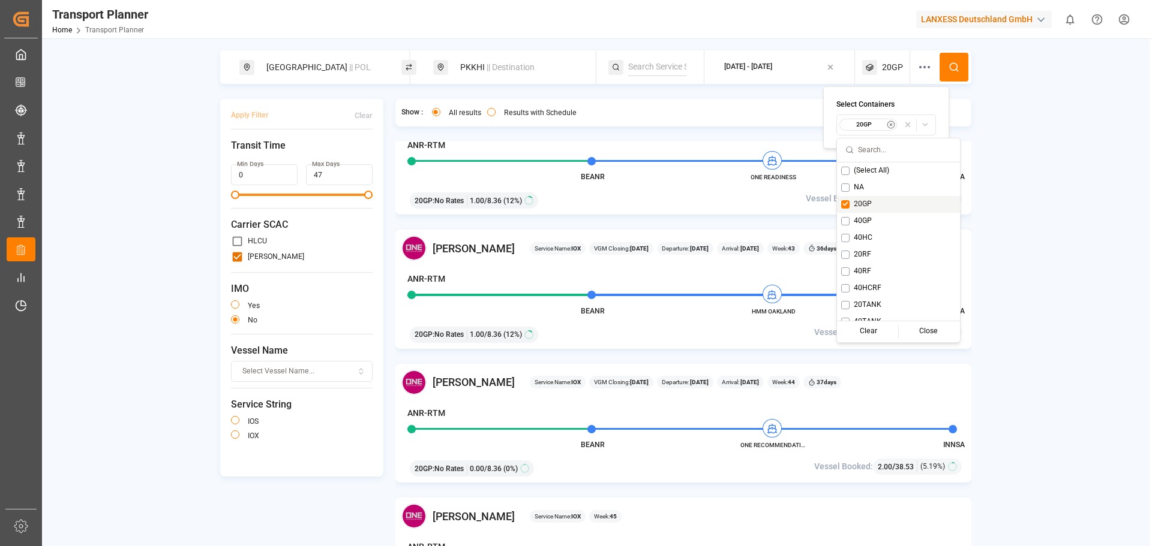
click at [845, 202] on button "Suggestions" at bounding box center [845, 204] width 8 height 8
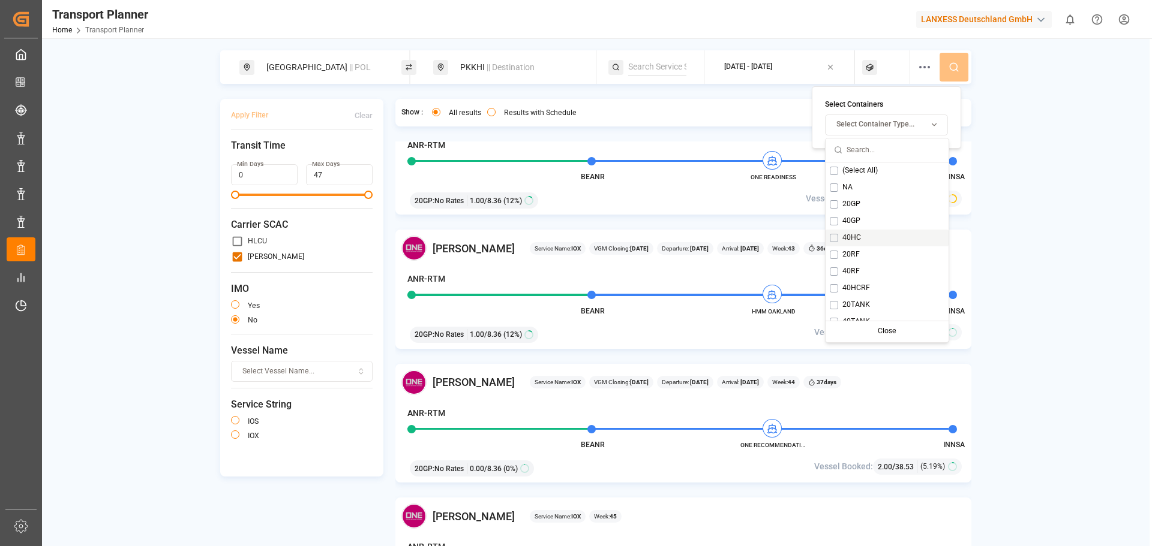
click at [834, 242] on div "40HC" at bounding box center [886, 238] width 123 height 17
click at [963, 74] on button at bounding box center [953, 67] width 29 height 29
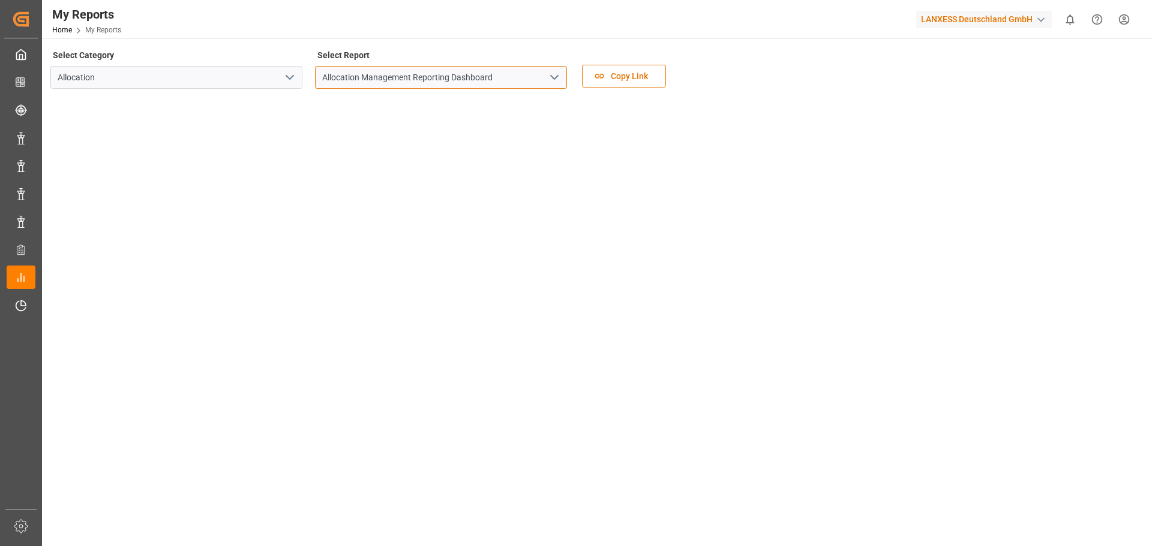
click at [509, 76] on input "Allocation Management Reporting Dashboard" at bounding box center [441, 77] width 252 height 23
click at [558, 70] on button "open menu" at bounding box center [554, 77] width 18 height 19
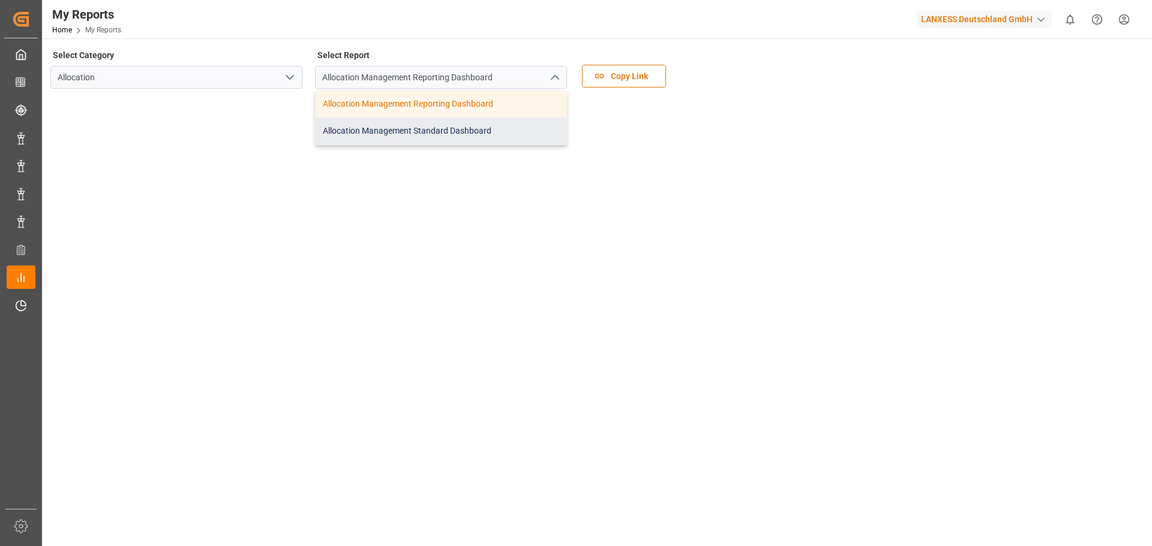
click at [459, 132] on div "Allocation Management Standard Dashboard" at bounding box center [441, 131] width 251 height 27
